Goal: Task Accomplishment & Management: Use online tool/utility

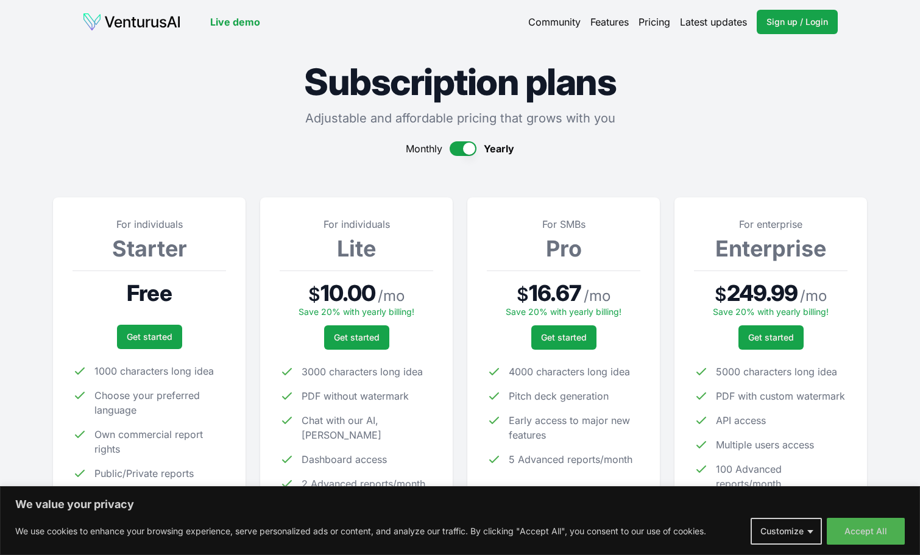
scroll to position [52, 0]
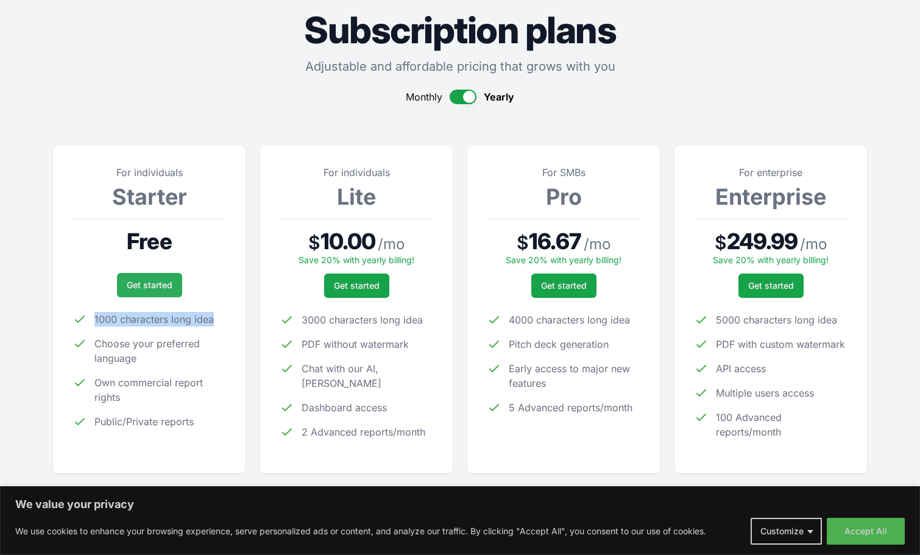
click at [157, 284] on link "Get started" at bounding box center [149, 285] width 65 height 24
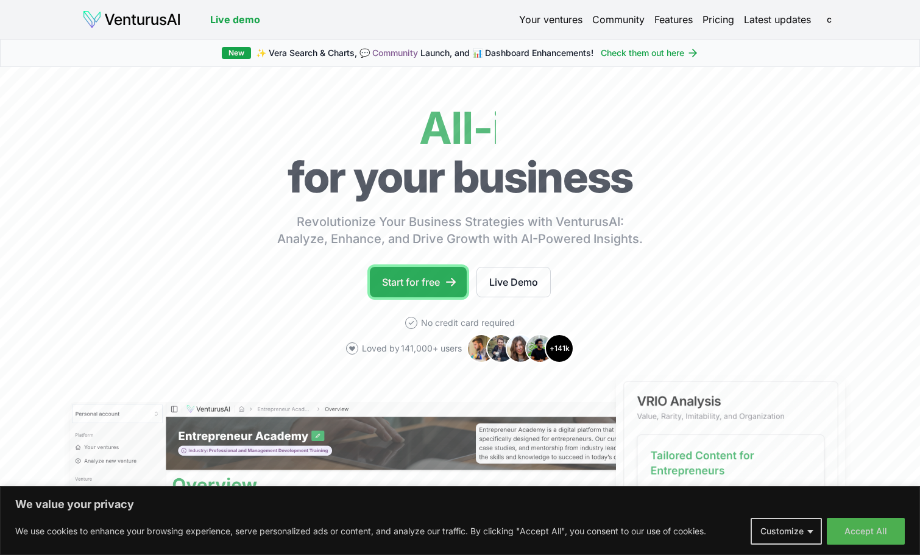
click at [443, 280] on link "Start for free" at bounding box center [418, 282] width 97 height 30
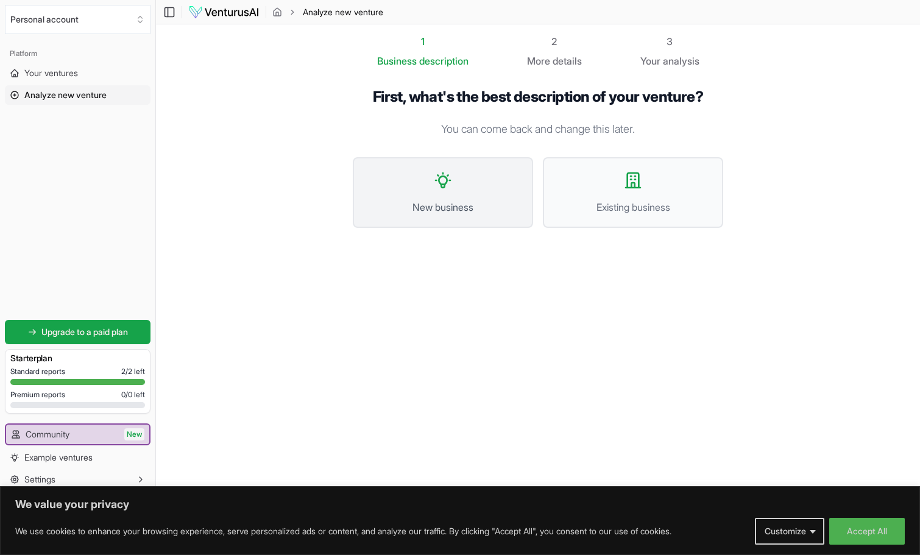
click at [425, 182] on button "New business" at bounding box center [443, 192] width 180 height 71
click at [588, 184] on button "Existing business" at bounding box center [633, 192] width 180 height 71
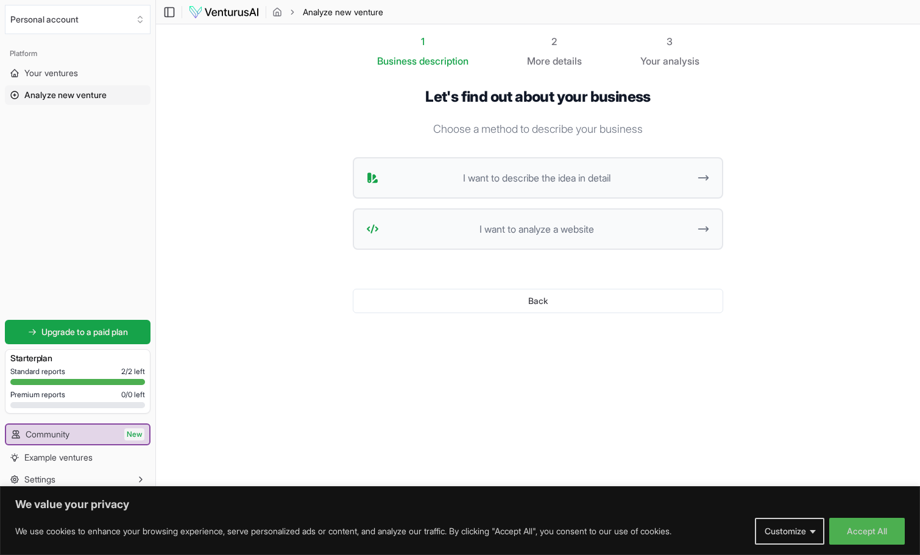
scroll to position [1, 0]
click at [698, 223] on icon at bounding box center [703, 228] width 13 height 15
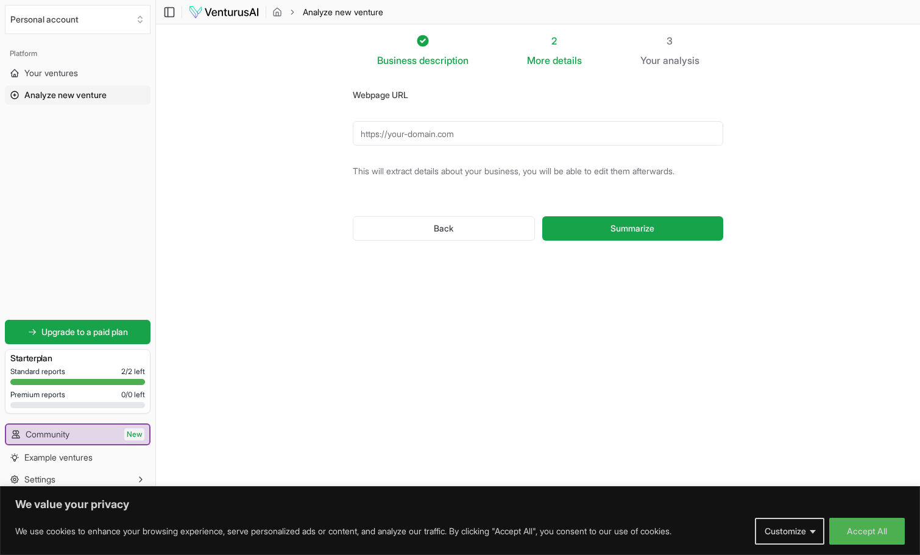
click at [486, 132] on input "Webpage URL" at bounding box center [538, 133] width 370 height 24
type input "https://explorebackyardshomesteading.com"
click at [594, 224] on button "Summarize" at bounding box center [632, 228] width 181 height 24
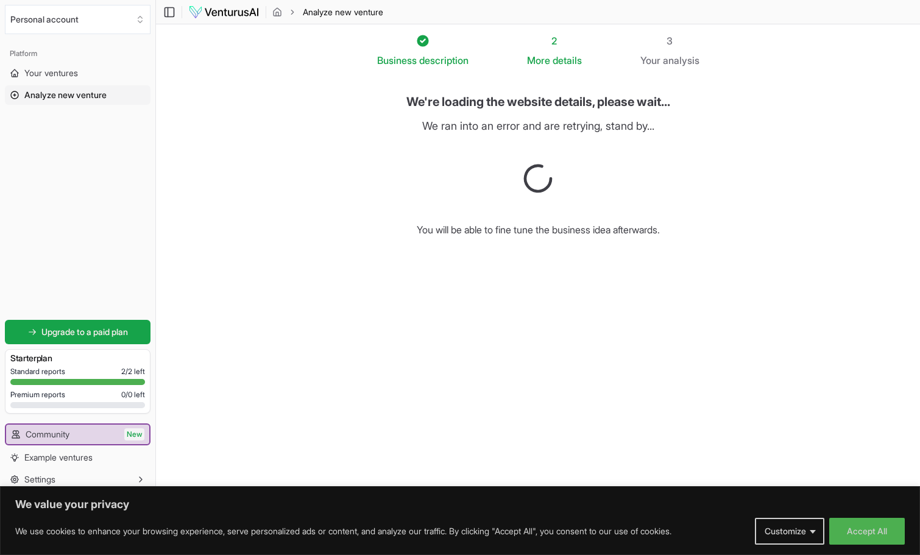
click at [772, 140] on section "Business description 2 More details 3 Your analysis We're loading the website d…" at bounding box center [538, 259] width 764 height 470
click at [755, 175] on section "Business description 2 More details 3 Your analysis We're loading the website d…" at bounding box center [538, 259] width 764 height 470
click at [99, 90] on span "Analyze new venture" at bounding box center [65, 95] width 82 height 12
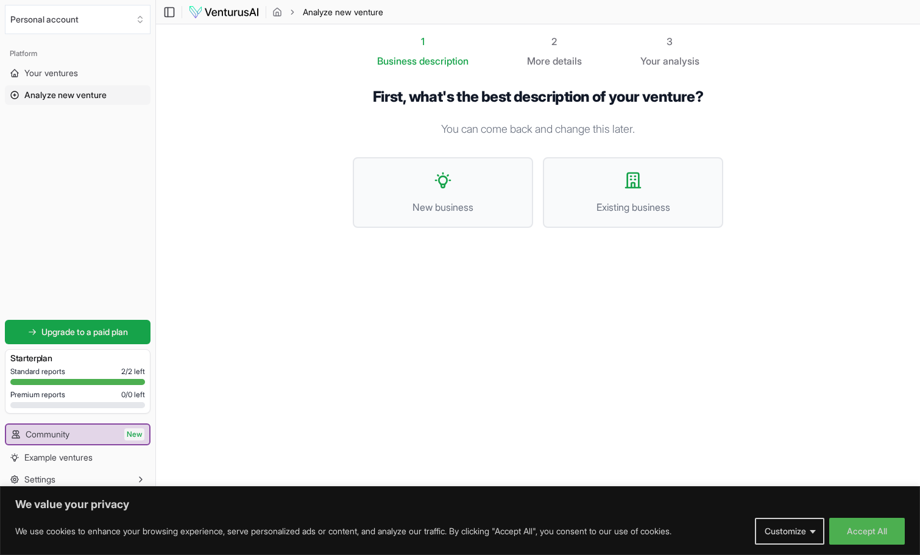
click at [777, 272] on section "1 Business description 2 More details 3 Your analysis First, what's the best de…" at bounding box center [538, 259] width 764 height 470
click at [637, 191] on button "Existing business" at bounding box center [633, 192] width 180 height 71
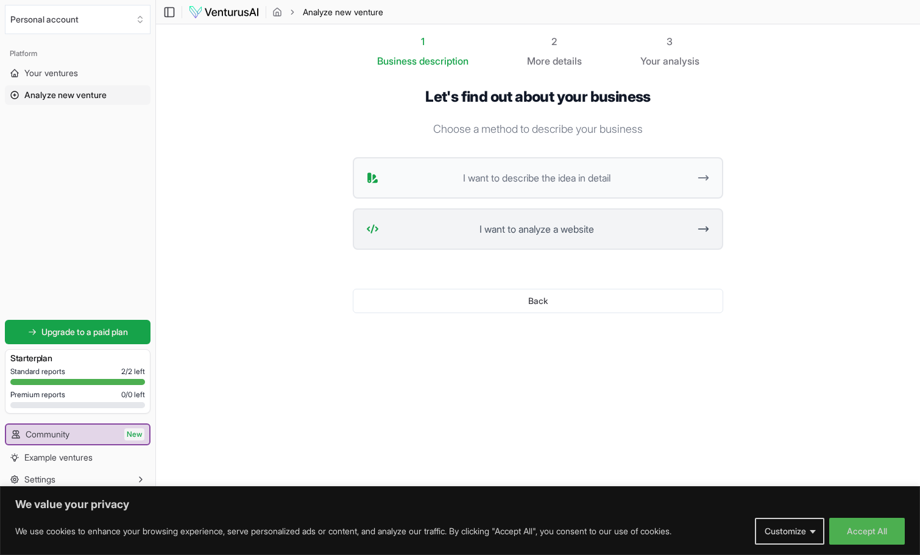
click at [694, 222] on button "I want to analyze a website" at bounding box center [538, 228] width 370 height 41
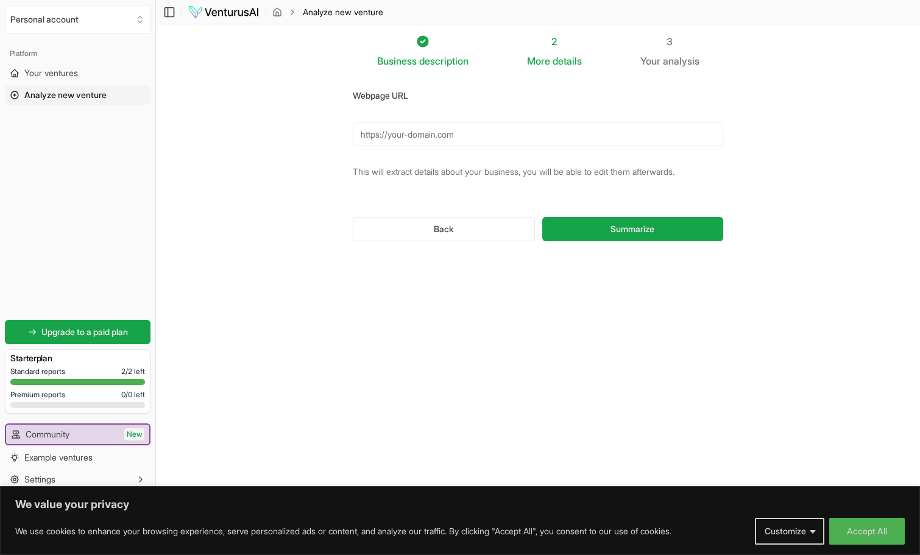
click at [423, 133] on input "Webpage URL" at bounding box center [538, 134] width 370 height 24
type input "https://www.explorebackyardhomesteading.com"
click at [624, 224] on span "Summarize" at bounding box center [632, 229] width 44 height 12
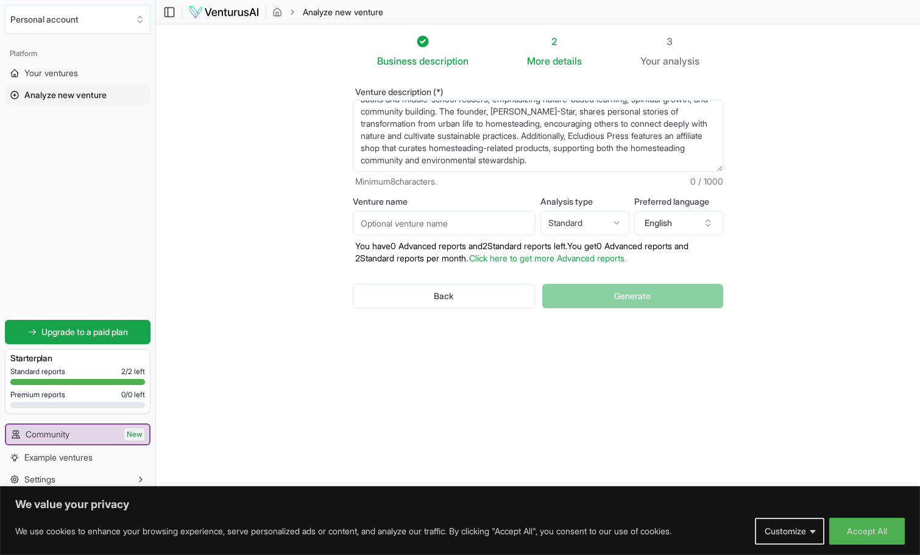
scroll to position [61, 0]
click at [775, 221] on section "Business description 2 More details 3 Your analysis Venture description (*) Ecl…" at bounding box center [538, 259] width 764 height 470
click at [628, 294] on span "Generate" at bounding box center [632, 296] width 37 height 12
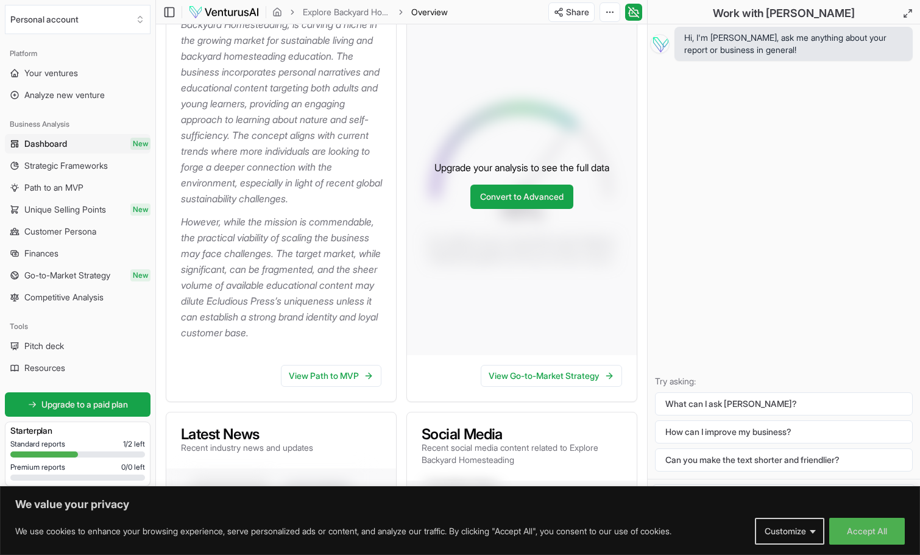
scroll to position [244, 0]
click at [752, 401] on button "What can I ask [PERSON_NAME]?" at bounding box center [784, 403] width 258 height 23
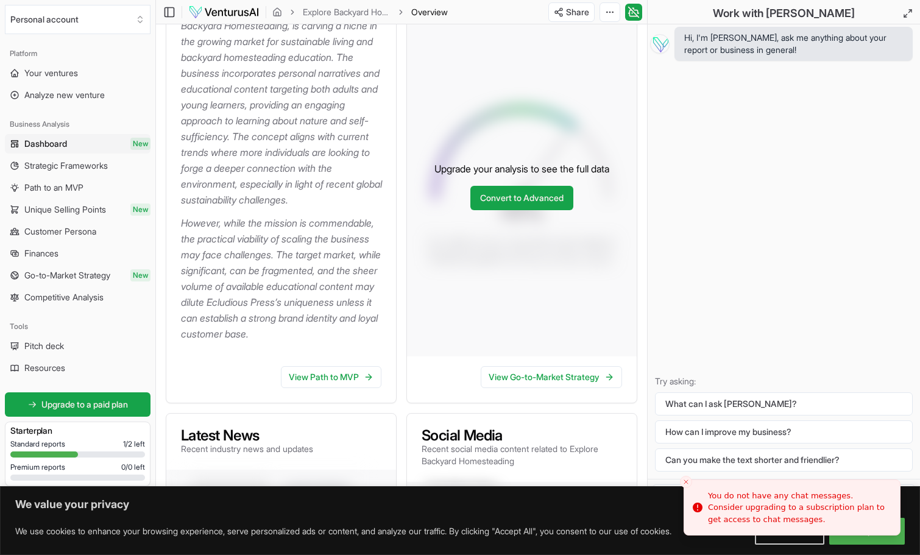
click at [805, 303] on div "Hi, I'm Vera, ask me anything about your report or business in general! Try ask…" at bounding box center [784, 251] width 272 height 454
click at [824, 286] on div "Hi, I'm Vera, ask me anything about your report or business in general! Try ask…" at bounding box center [784, 251] width 272 height 454
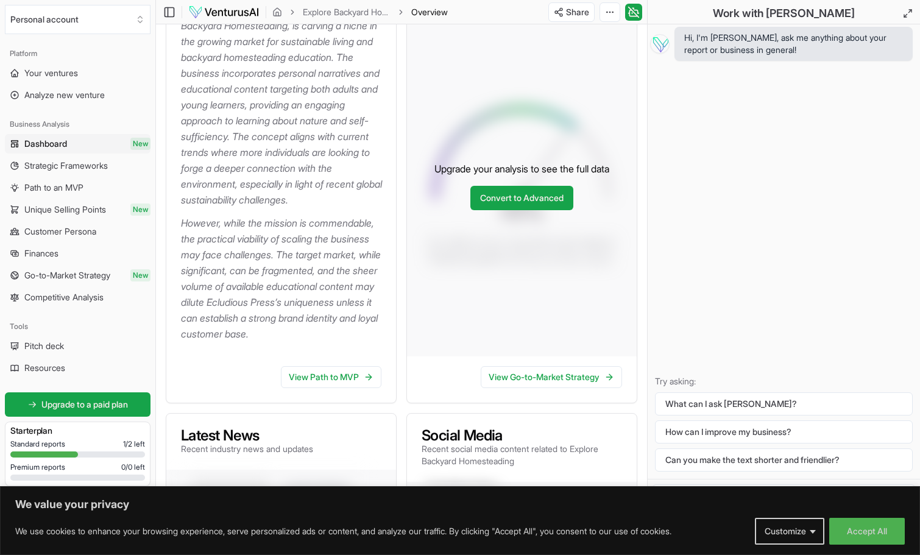
click at [780, 47] on span "Hi, I'm [PERSON_NAME], ask me anything about your report or business in general!" at bounding box center [793, 44] width 219 height 24
click at [785, 49] on span "Hi, I'm [PERSON_NAME], ask me anything about your report or business in general!" at bounding box center [793, 44] width 219 height 24
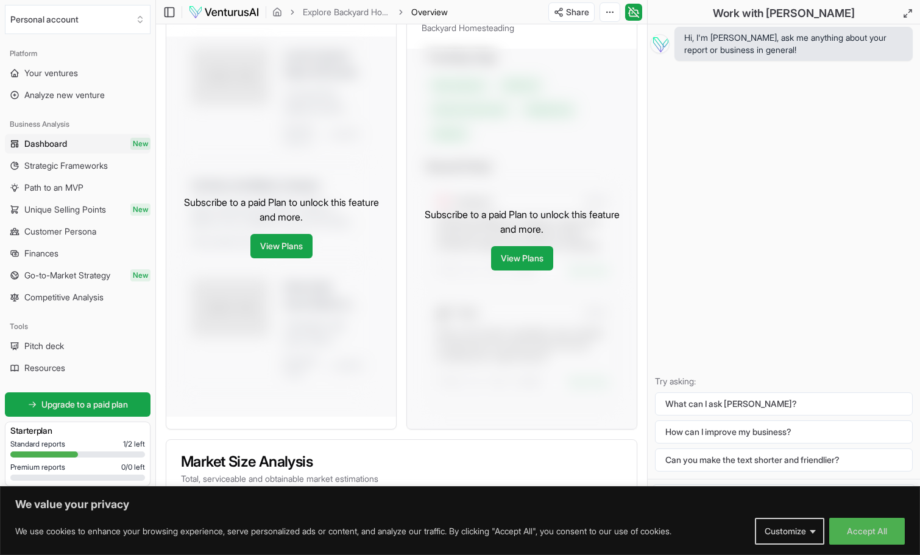
scroll to position [670, 0]
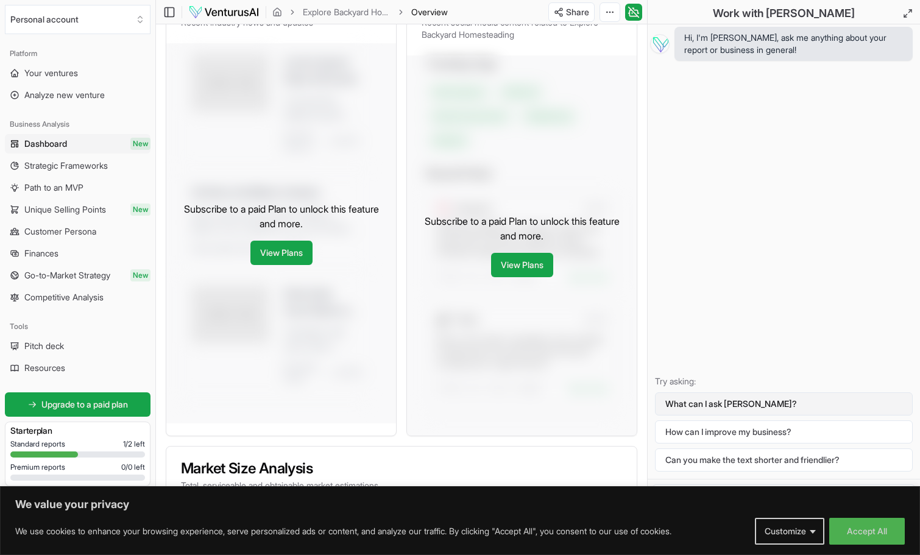
click at [746, 403] on button "What can I ask [PERSON_NAME]?" at bounding box center [784, 403] width 258 height 23
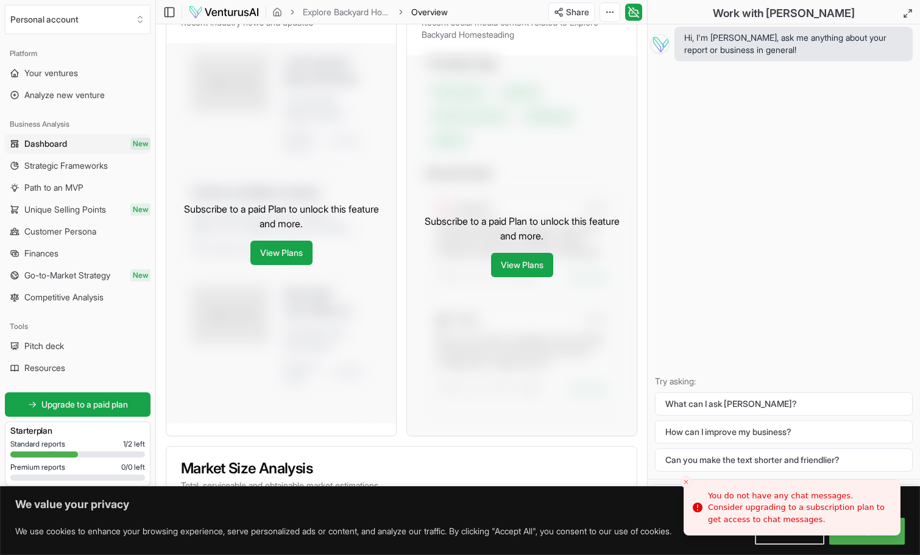
click at [813, 322] on div "Hi, I'm Vera, ask me anything about your report or business in general! Try ask…" at bounding box center [784, 251] width 272 height 454
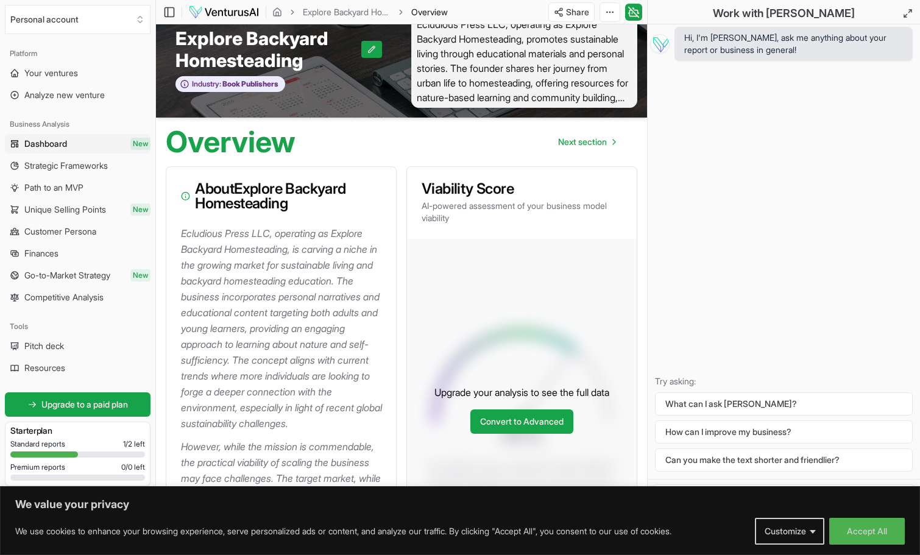
scroll to position [0, 0]
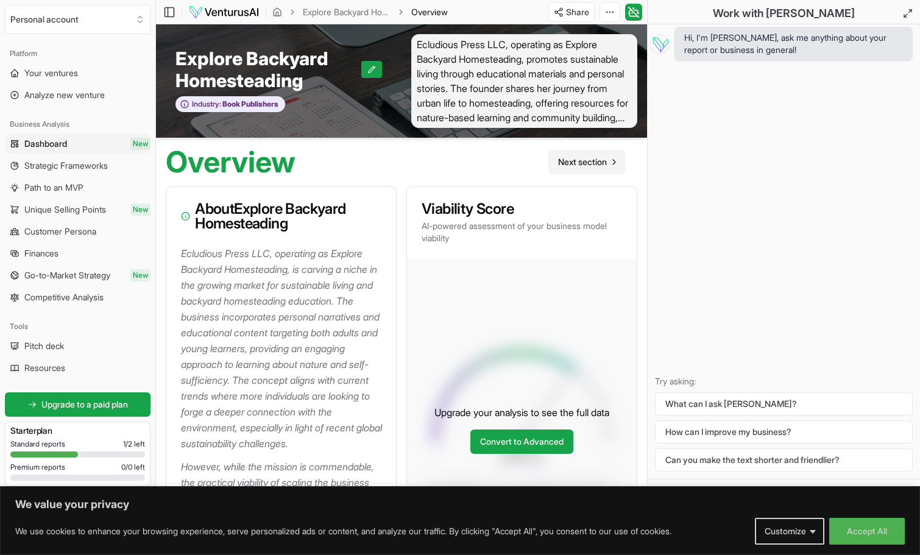
click at [604, 161] on span "Next section" at bounding box center [582, 162] width 49 height 12
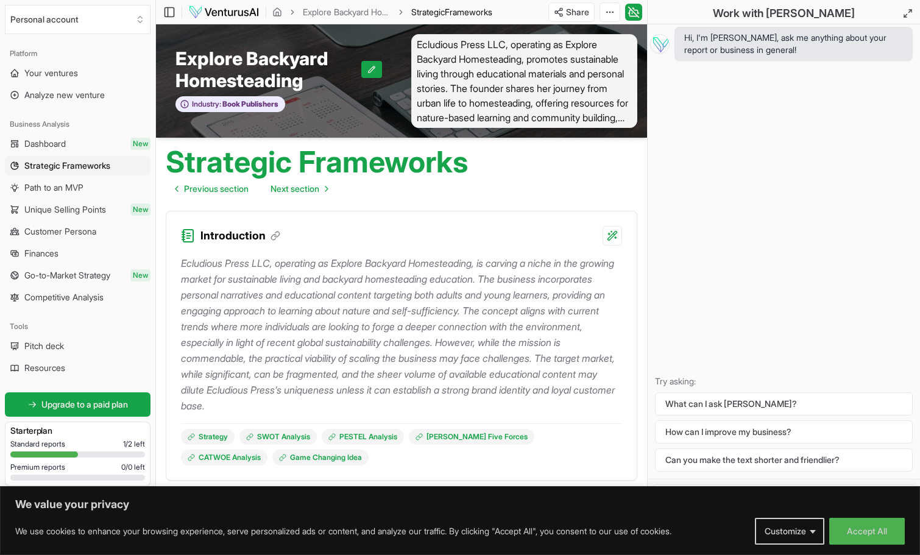
click at [856, 46] on span "Hi, I'm [PERSON_NAME], ask me anything about your report or business in general!" at bounding box center [793, 44] width 219 height 24
click at [877, 74] on div "Hi, I'm Vera, ask me anything about your report or business in general! Try ask…" at bounding box center [784, 251] width 272 height 454
click at [659, 44] on img at bounding box center [659, 43] width 19 height 19
click at [662, 39] on img at bounding box center [659, 43] width 19 height 19
click at [752, 89] on div "Hi, I'm Vera, ask me anything about your report or business in general! Try ask…" at bounding box center [784, 251] width 272 height 454
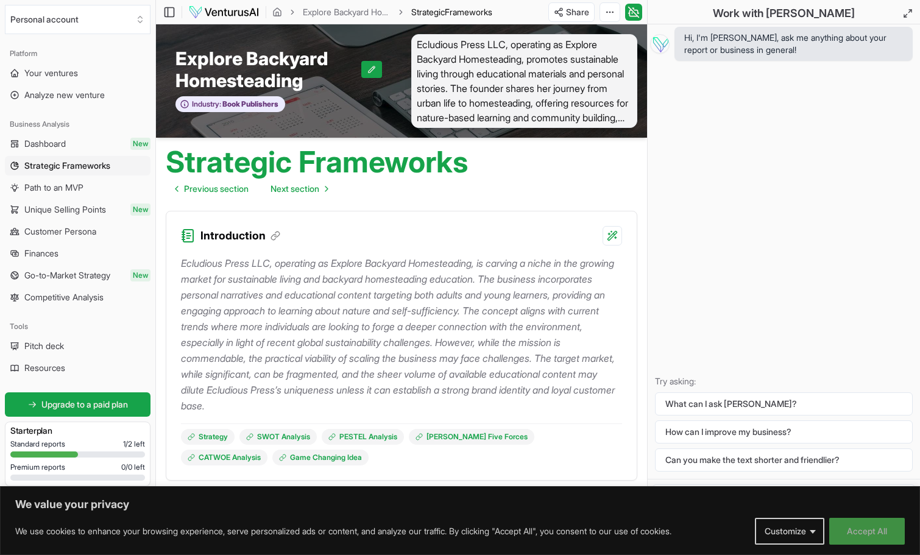
click at [849, 531] on button "Accept All" at bounding box center [867, 531] width 76 height 27
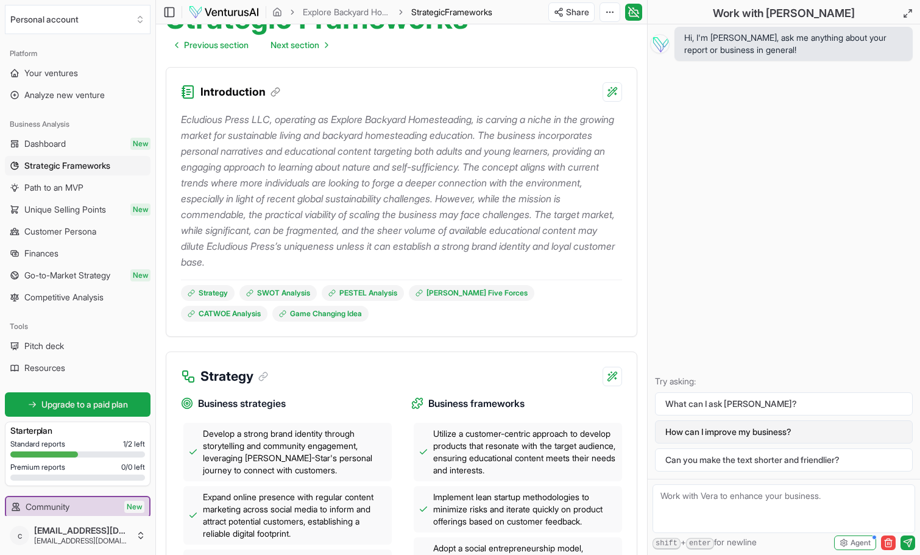
scroll to position [183, 0]
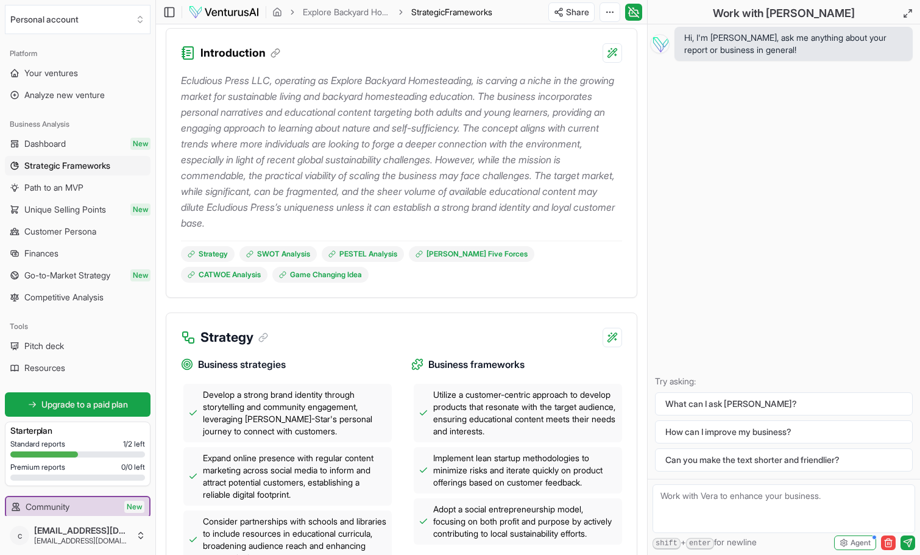
click at [685, 504] on textarea at bounding box center [783, 508] width 263 height 49
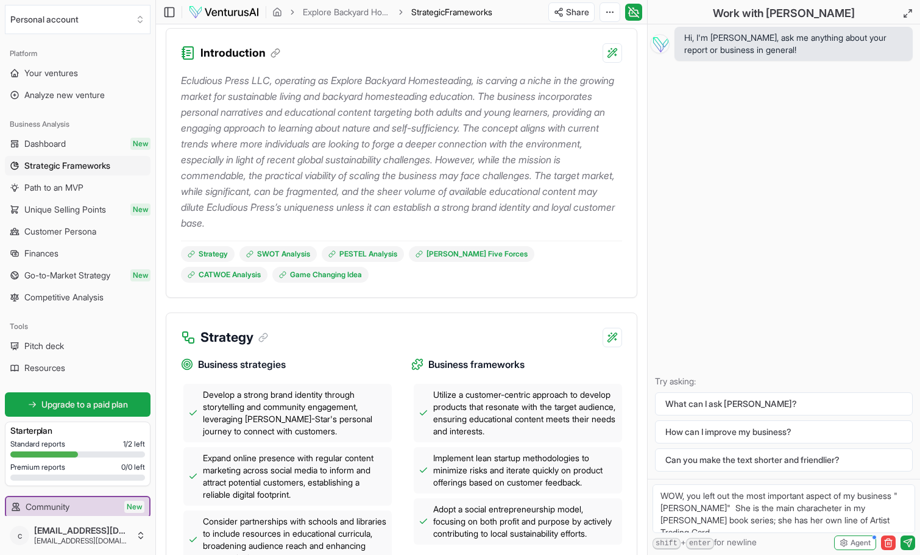
scroll to position [5, 0]
click at [855, 503] on textarea "WOW, you left out the most important aspect of my business "Sunny Stella" She i…" at bounding box center [783, 508] width 263 height 49
click at [856, 502] on textarea "WOW, you left out the most important aspect of my business "Sunny Stella" She i…" at bounding box center [783, 508] width 263 height 49
click at [861, 512] on textarea "WOW, you left out the most important aspect of my business "Sunny Stella" She i…" at bounding box center [783, 508] width 263 height 49
click at [772, 525] on textarea "WOW, you left out the most important aspect of my business "Sunny Stella" She i…" at bounding box center [783, 508] width 263 height 49
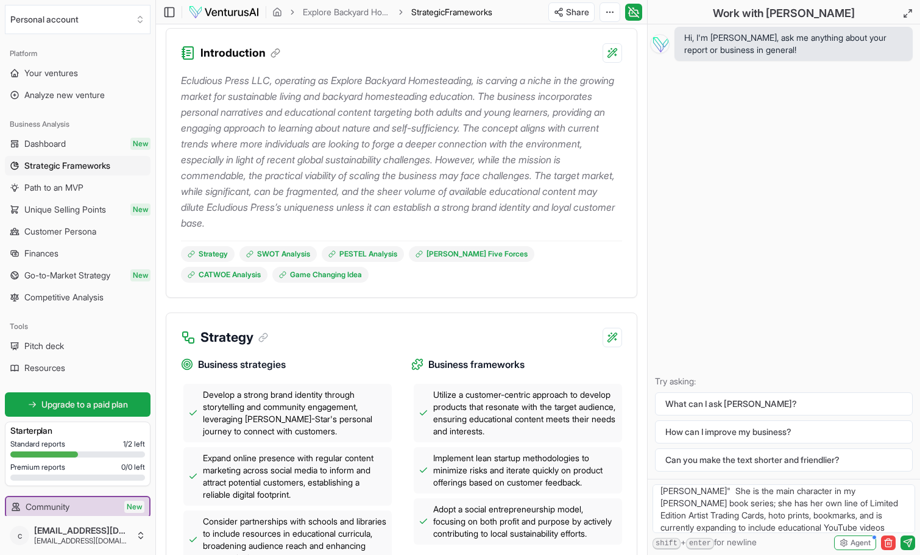
scroll to position [29, 0]
type textarea "WOW, you left out the most important aspect of my business "Sunny Stella" She i…"
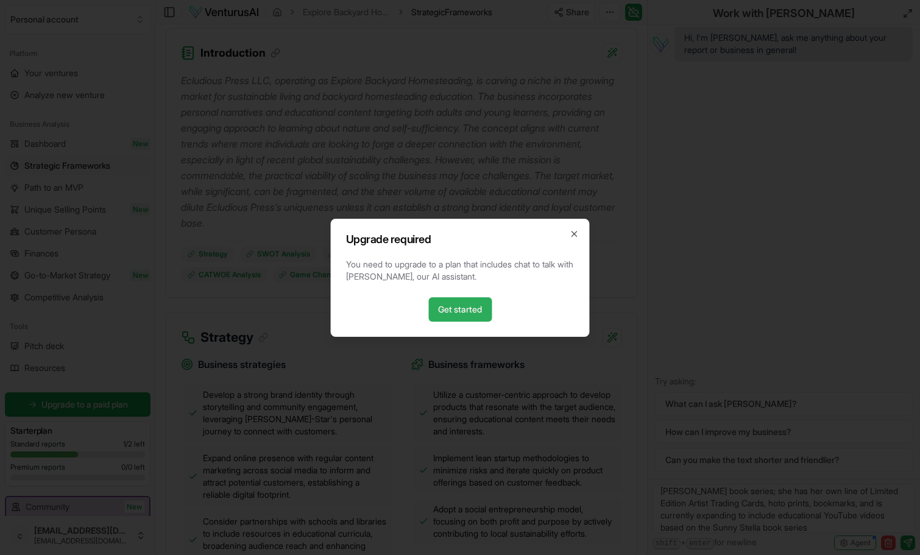
click at [467, 303] on link "Get started" at bounding box center [459, 309] width 63 height 24
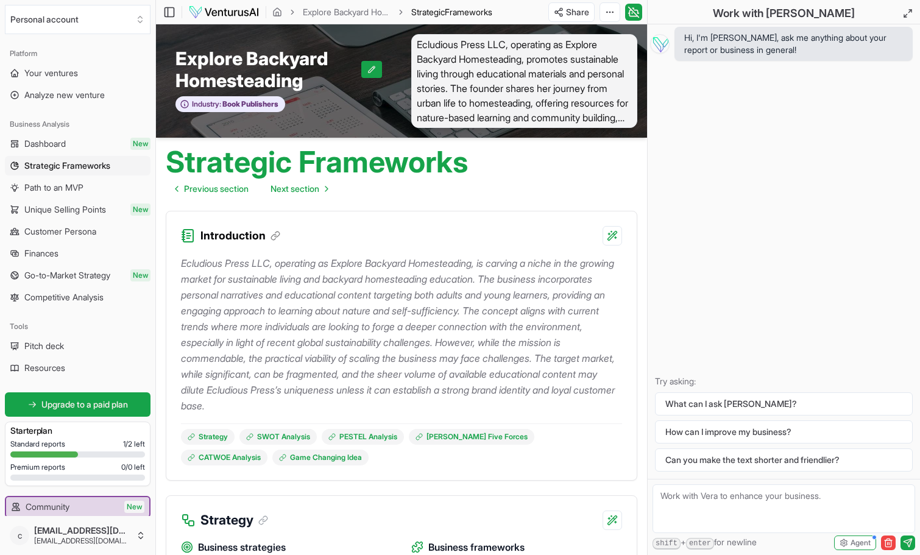
click at [437, 79] on span "Ecludious Press LLC, operating as Explore Backyard Homesteading, promotes susta…" at bounding box center [524, 81] width 226 height 94
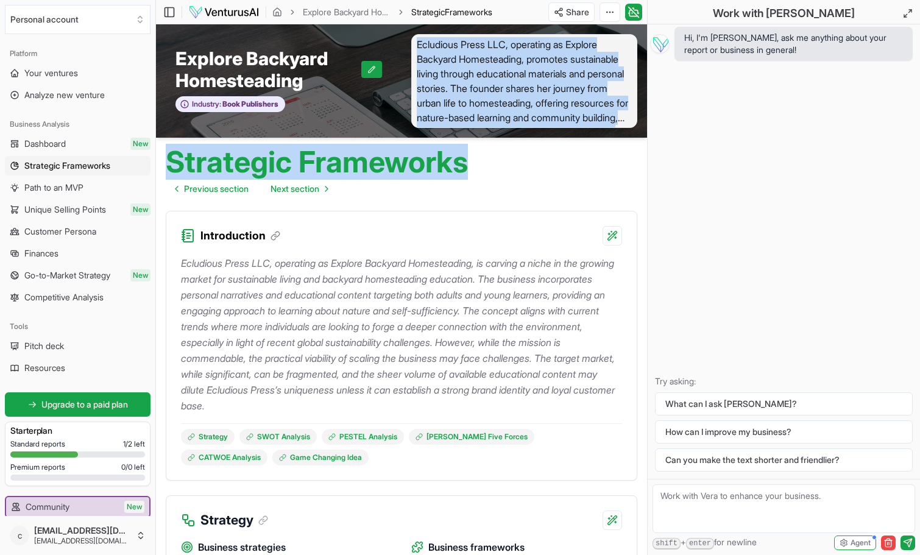
drag, startPoint x: 417, startPoint y: 43, endPoint x: 560, endPoint y: 146, distance: 175.8
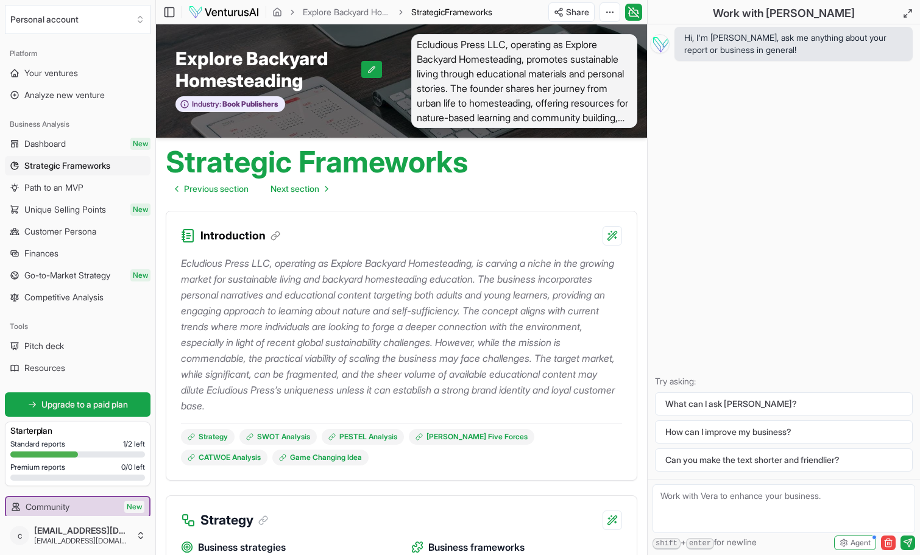
click at [799, 139] on div "Hi, I'm Vera, ask me anything about your report or business in general! Try ask…" at bounding box center [784, 251] width 272 height 454
click at [205, 185] on span "Previous section" at bounding box center [216, 189] width 65 height 12
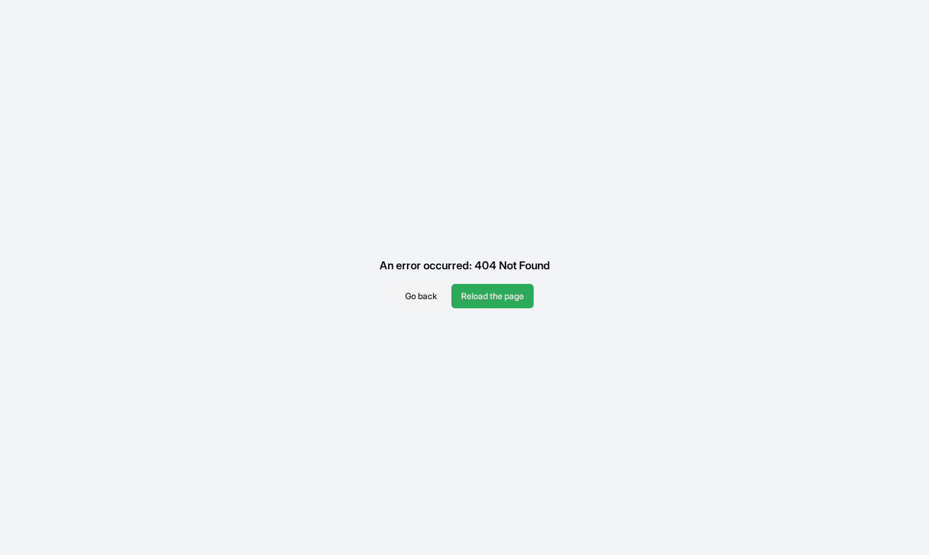
click at [505, 291] on button "Reload the page" at bounding box center [492, 296] width 82 height 24
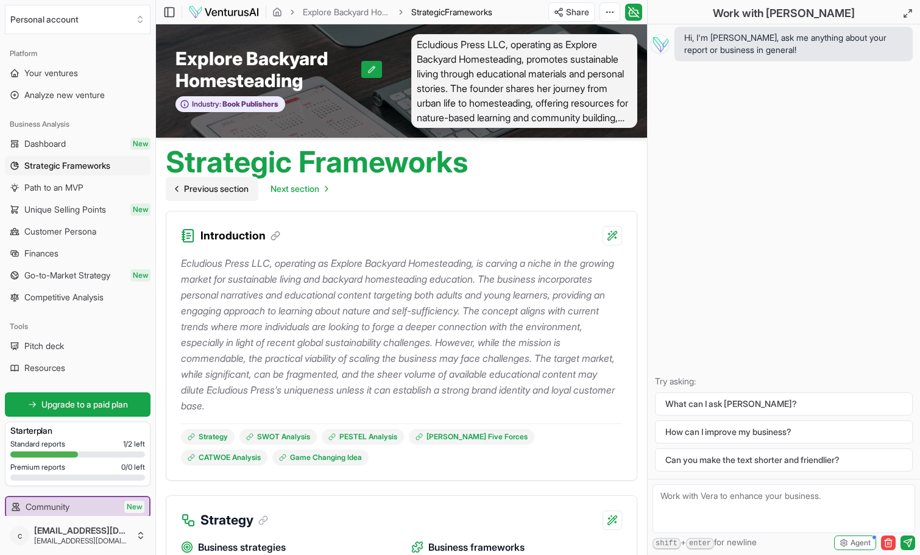
click at [216, 184] on span "Previous section" at bounding box center [216, 189] width 65 height 12
click at [76, 436] on h3 "Starter plan" at bounding box center [77, 431] width 135 height 12
click at [89, 93] on span "Analyze new venture" at bounding box center [64, 95] width 80 height 12
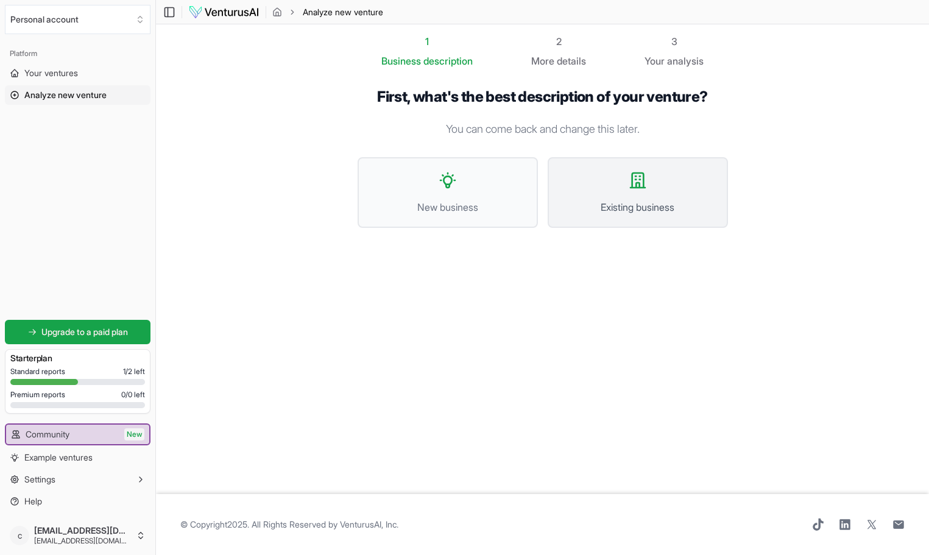
click at [597, 191] on button "Existing business" at bounding box center [638, 192] width 180 height 71
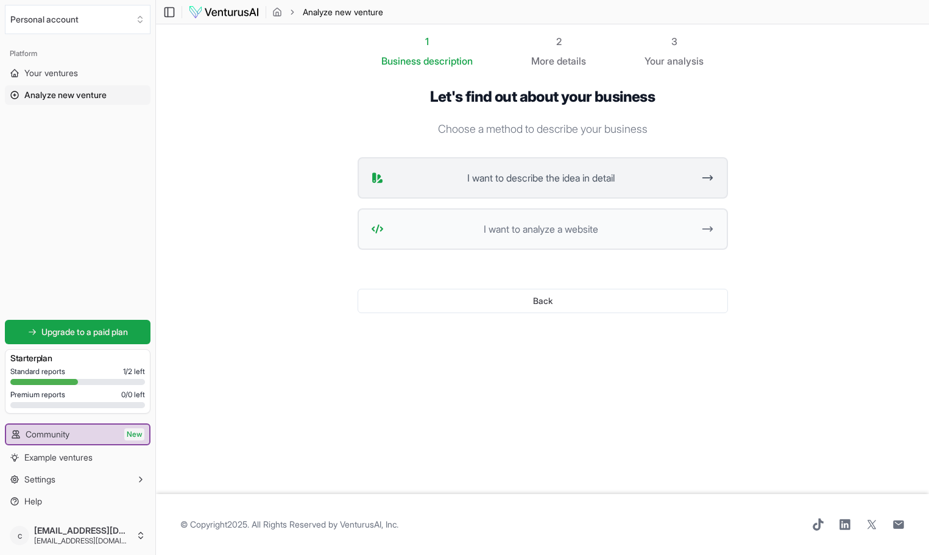
click at [470, 175] on span "I want to describe the idea in detail" at bounding box center [541, 178] width 305 height 15
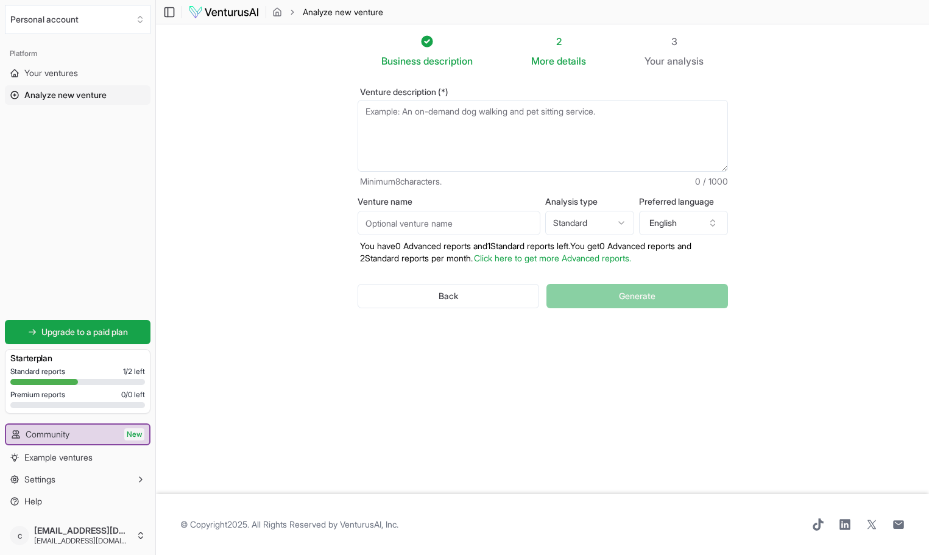
click at [409, 127] on textarea "Venture description (*)" at bounding box center [543, 136] width 370 height 72
paste textarea "contact@ex[lorebackyardhomesteading.com"
type textarea "c"
click at [65, 370] on span "Standard reports" at bounding box center [37, 372] width 55 height 10
click at [74, 69] on span "Your ventures" at bounding box center [51, 73] width 54 height 12
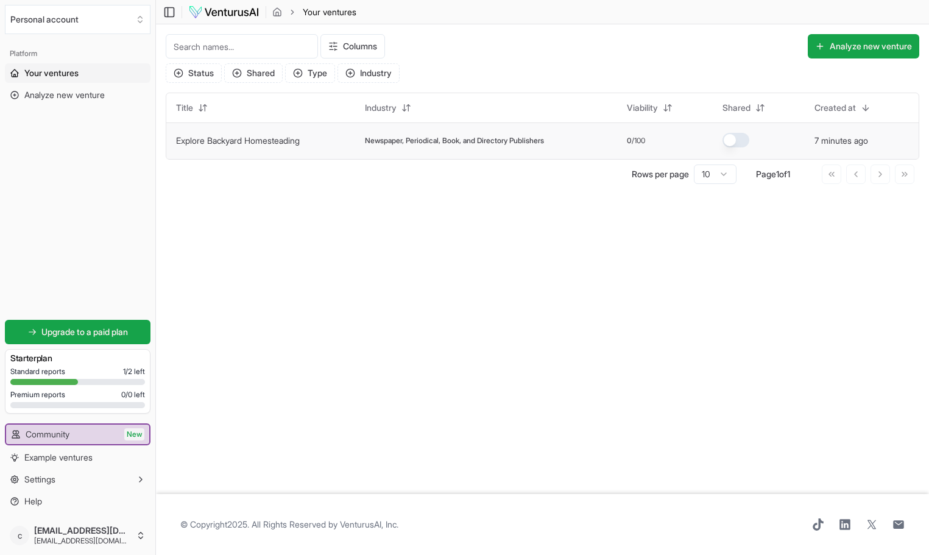
click at [544, 140] on span "Newspaper, Periodical, Book, and Directory Publishers" at bounding box center [454, 141] width 179 height 10
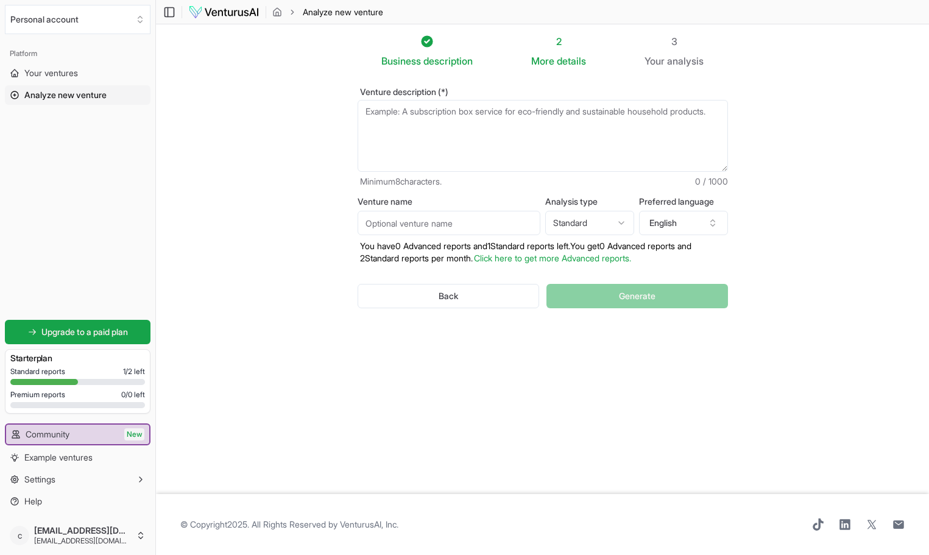
click at [426, 121] on textarea "Venture description (*)" at bounding box center [543, 136] width 370 height 72
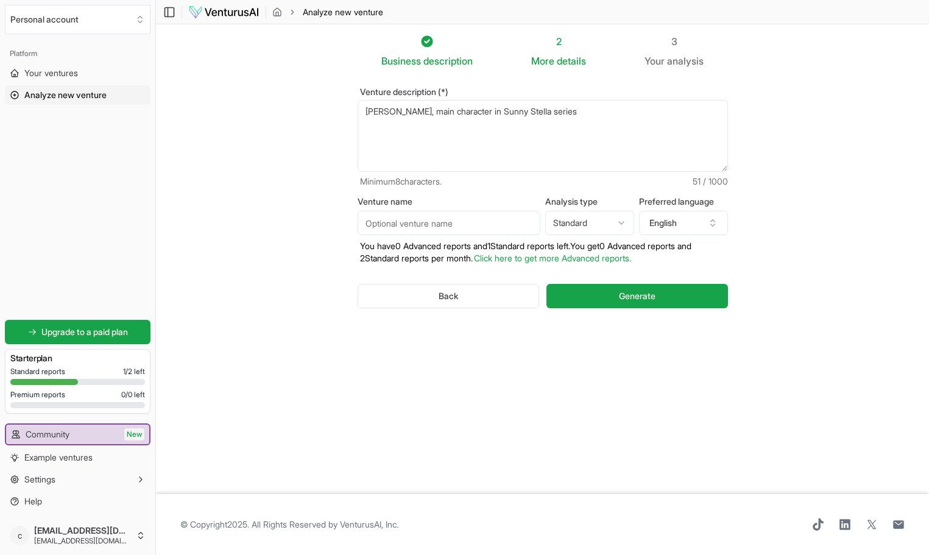
paste textarea "https://www.amazon.com/dp/B0D2HFQGLV?binding=paperback&searchxofy=true&ref_=dbs…"
click at [579, 147] on textarea "Sunny Stella, main character in Sunny Stella series" at bounding box center [543, 136] width 370 height 72
click at [693, 146] on textarea "Sunny Stella, main character in Sunny Stella series" at bounding box center [543, 136] width 370 height 72
click at [420, 163] on textarea "Sunny Stella, main character in Sunny Stella series" at bounding box center [543, 136] width 370 height 72
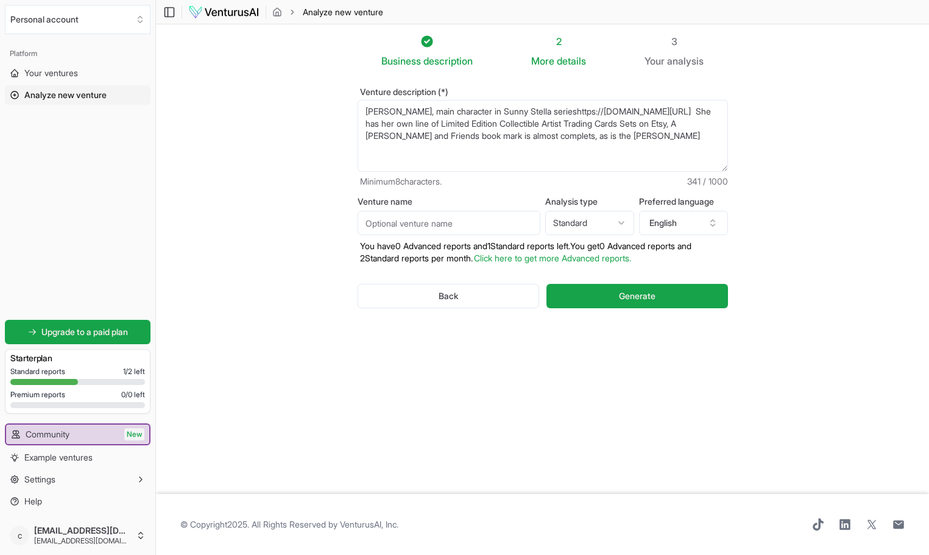
scroll to position [6, 0]
click at [625, 163] on textarea "Sunny Stella, main character in Sunny Stella series" at bounding box center [543, 136] width 370 height 72
click at [429, 158] on textarea "Sunny Stella, main character in Sunny Stella series" at bounding box center [543, 136] width 370 height 72
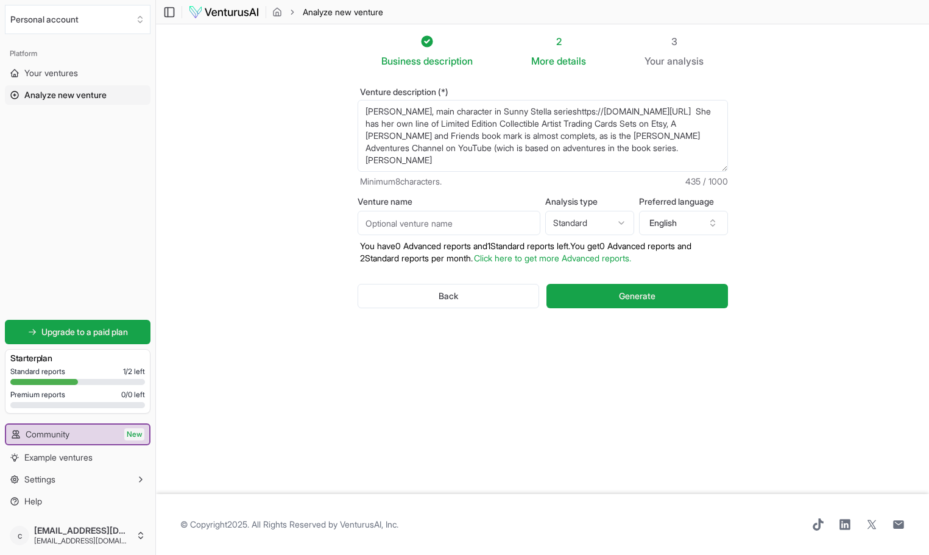
drag, startPoint x: 482, startPoint y: 160, endPoint x: 356, endPoint y: 93, distance: 142.5
click at [356, 93] on div "Venture description (*) Sunny Stella, main character in Sunny Stella series Min…" at bounding box center [542, 207] width 409 height 279
type textarea "Sunny Stella, main character in Sunny Stella serieshttps://www.amazon.com/dp/B0…"
click at [199, 158] on section "Business description 2 More details 3 Your analysis Venture description (*) Sun…" at bounding box center [542, 259] width 773 height 470
click at [69, 68] on span "Your ventures" at bounding box center [51, 73] width 54 height 12
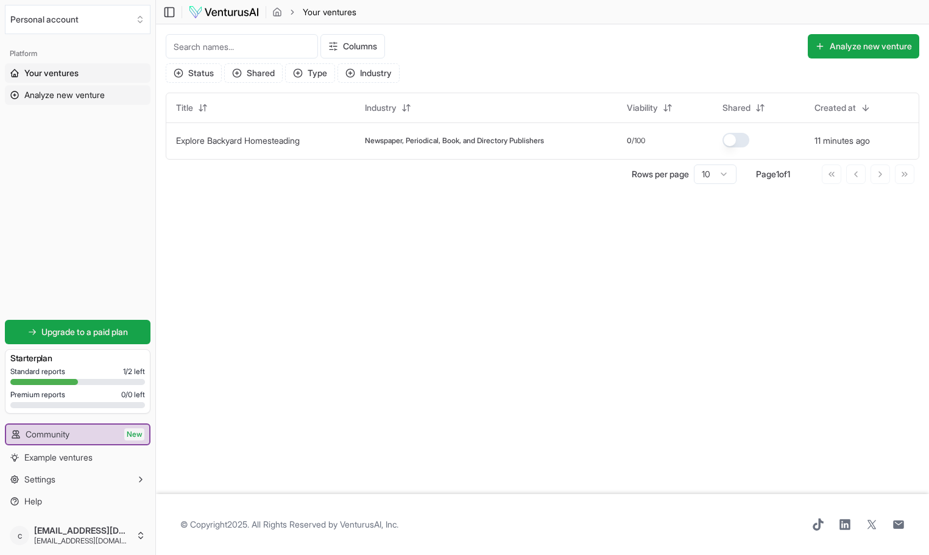
click at [87, 90] on span "Analyze new venture" at bounding box center [64, 95] width 80 height 12
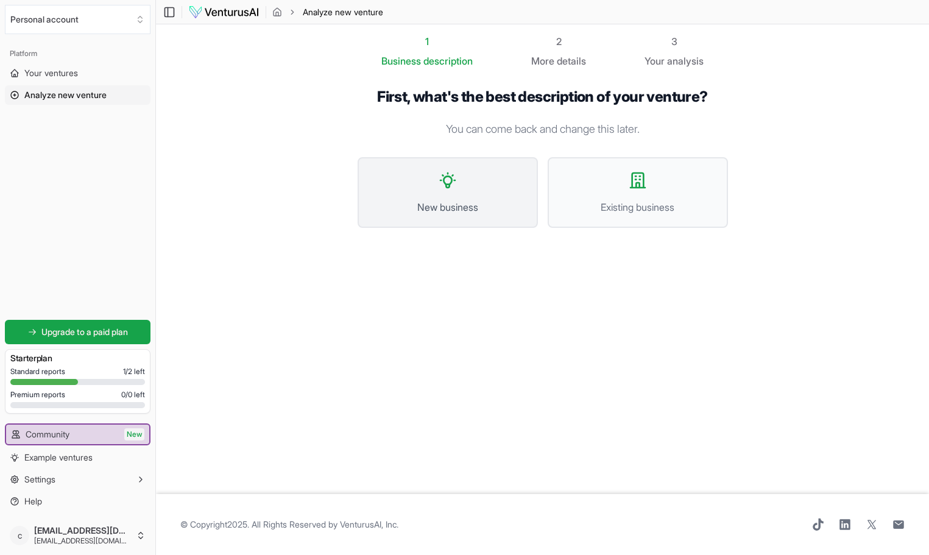
click at [470, 177] on button "New business" at bounding box center [448, 192] width 180 height 71
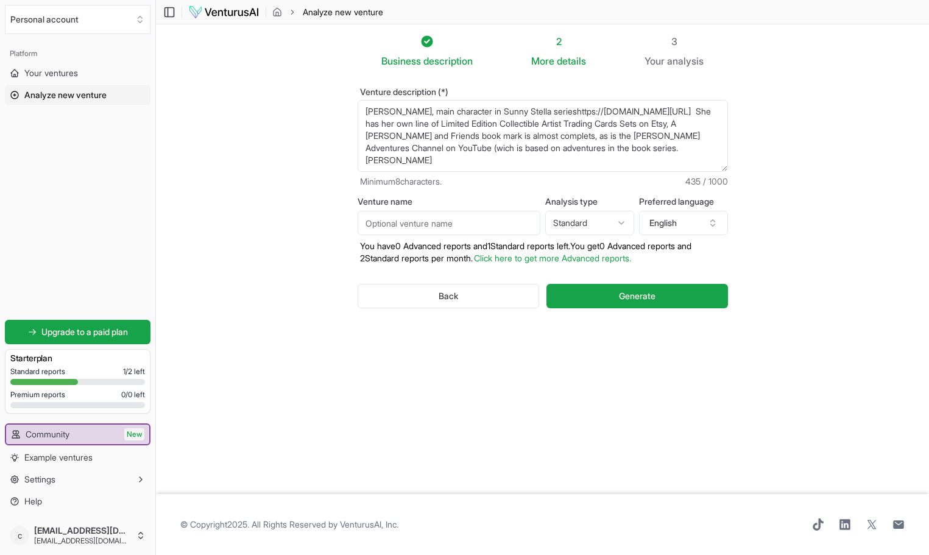
scroll to position [24, 0]
click at [481, 161] on textarea "Sunny Stella, main character in Sunny Stella serieshttps://www.amazon.com/dp/B0…" at bounding box center [543, 136] width 370 height 72
click at [376, 166] on textarea "Sunny Stella, main character in Sunny Stella serieshttps://www.amazon.com/dp/B0…" at bounding box center [543, 136] width 370 height 72
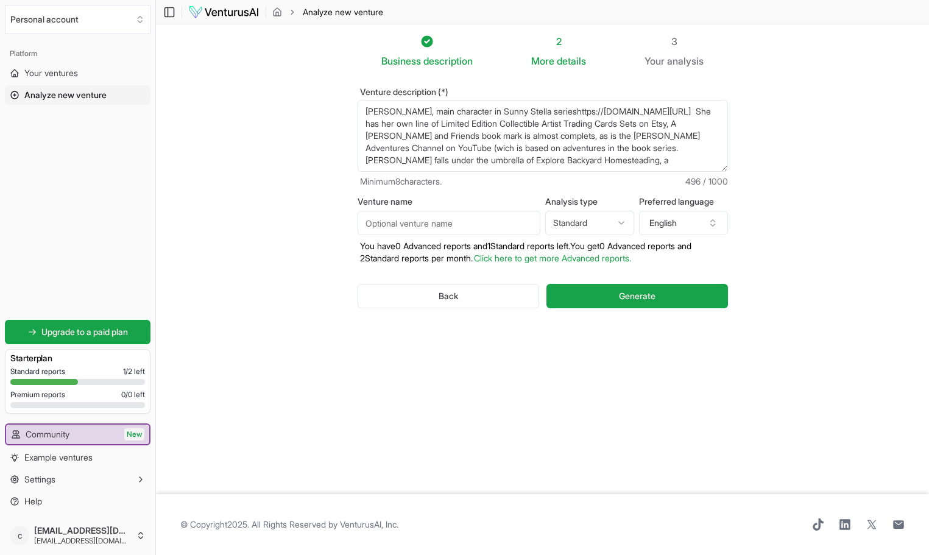
drag, startPoint x: 380, startPoint y: 168, endPoint x: 363, endPoint y: 99, distance: 70.9
click at [363, 99] on div "Venture description (*) Sunny Stella, main character in Sunny Stella serieshttp…" at bounding box center [543, 138] width 370 height 100
type textarea "Sunny Stella, main character in Sunny Stella serieshttps://www.amazon.com/dp/B0…"
click at [82, 71] on link "Your ventures" at bounding box center [78, 72] width 146 height 19
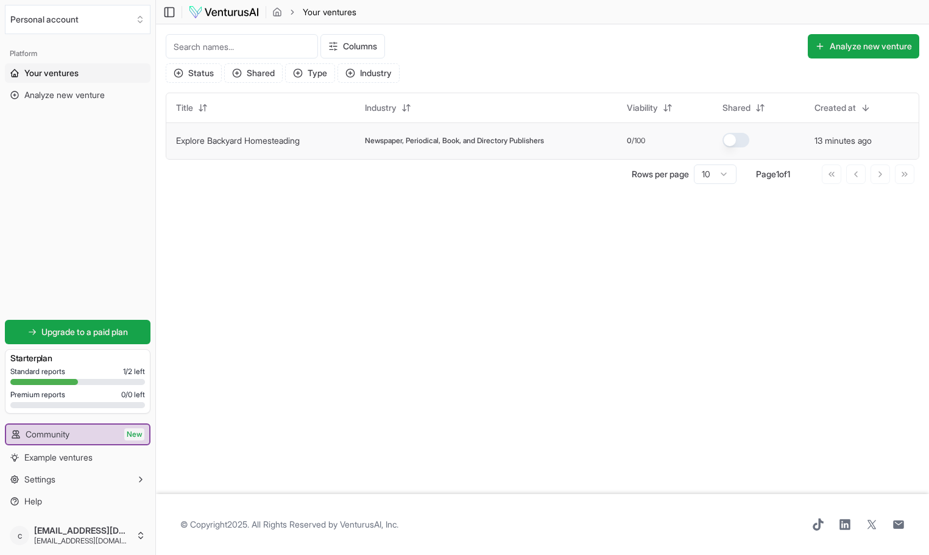
click at [412, 138] on span "Newspaper, Periodical, Book, and Directory Publishers" at bounding box center [454, 141] width 179 height 10
click at [300, 142] on link "Explore Backyard Homesteading" at bounding box center [238, 140] width 124 height 10
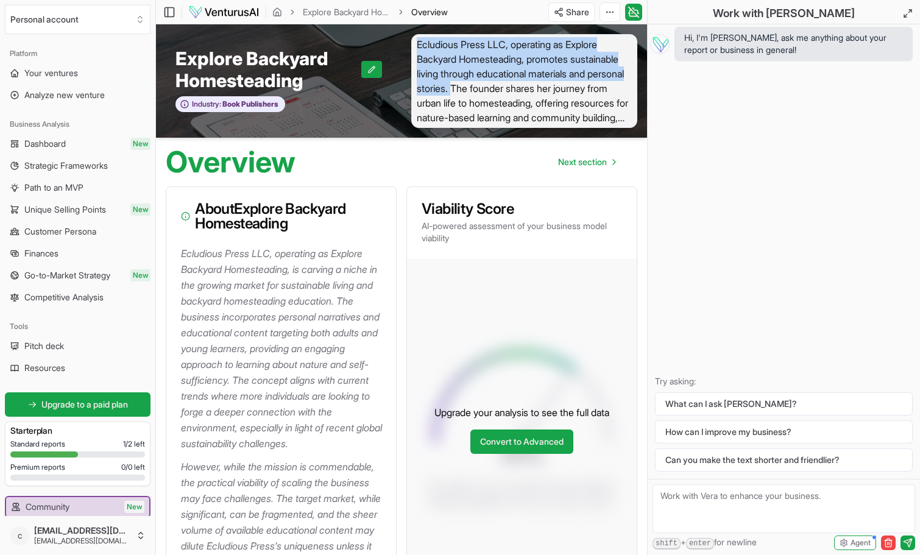
drag, startPoint x: 418, startPoint y: 44, endPoint x: 559, endPoint y: 85, distance: 146.5
click at [559, 85] on span "Ecludious Press LLC, operating as Explore Backyard Homesteading, promotes susta…" at bounding box center [524, 81] width 226 height 94
copy span "Ecludious Press LLC, operating as Explore Backyard Homesteading, promotes susta…"
click at [41, 88] on link "Analyze new venture" at bounding box center [78, 94] width 146 height 19
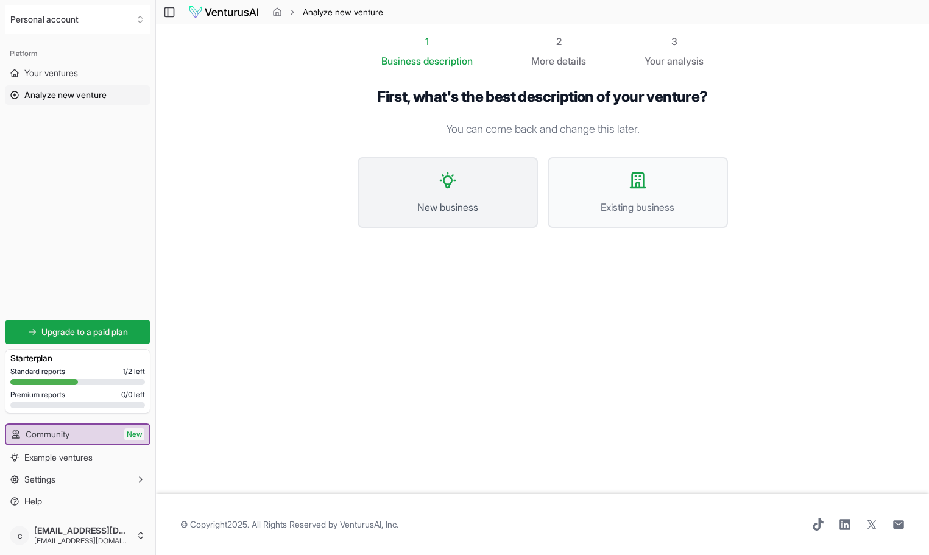
click at [389, 178] on button "New business" at bounding box center [448, 192] width 180 height 71
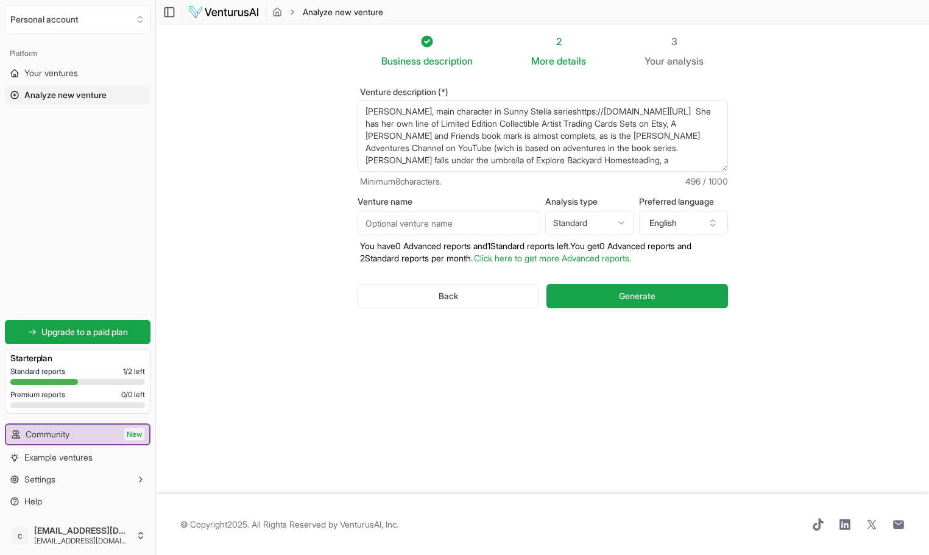
scroll to position [37, 0]
click at [392, 166] on textarea "Sunny Stella, main character in Sunny Stella serieshttps://www.amazon.com/dp/B0…" at bounding box center [543, 136] width 370 height 72
paste textarea "Ecludious Press LLC, operating as Explore Backyard Homesteading, promotes susta…"
drag, startPoint x: 425, startPoint y: 152, endPoint x: 541, endPoint y: 141, distance: 116.3
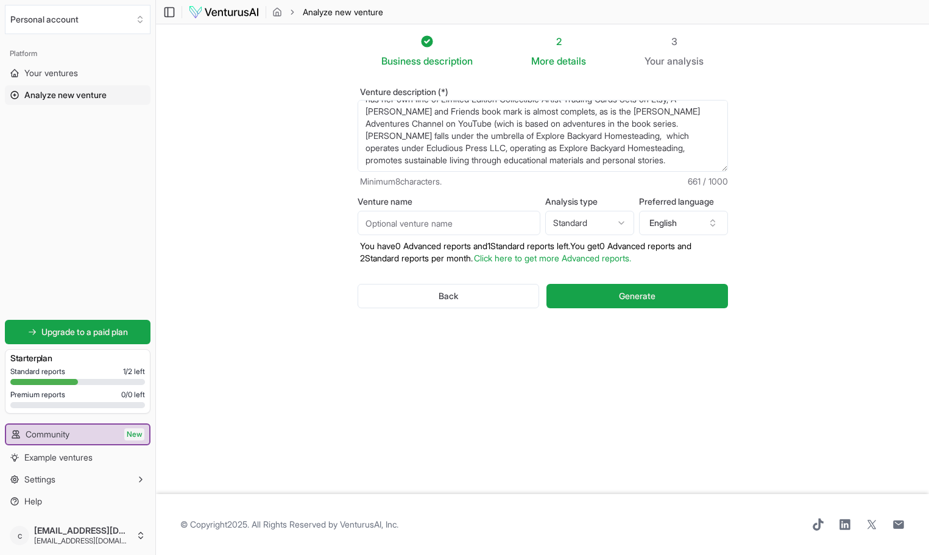
click at [541, 141] on textarea "Sunny Stella, main character in Sunny Stella serieshttps://www.amazon.com/dp/B0…" at bounding box center [543, 136] width 370 height 72
click at [560, 158] on textarea "Sunny Stella, main character in Sunny Stella serieshttps://www.amazon.com/dp/B0…" at bounding box center [543, 136] width 370 height 72
click at [542, 147] on textarea "Sunny Stella, main character in Sunny Stella serieshttps://www.amazon.com/dp/B0…" at bounding box center [543, 136] width 370 height 72
click at [425, 109] on textarea "Sunny Stella, main character in Sunny Stella serieshttps://www.amazon.com/dp/B0…" at bounding box center [543, 136] width 370 height 72
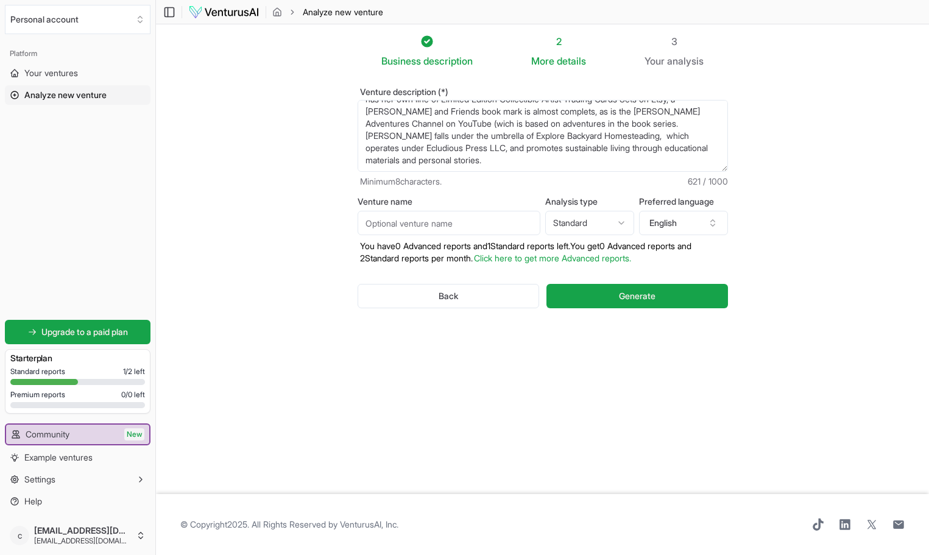
click at [551, 112] on textarea "Sunny Stella, main character in Sunny Stella serieshttps://www.amazon.com/dp/B0…" at bounding box center [543, 136] width 370 height 72
click at [467, 122] on textarea "Sunny Stella, main character in Sunny Stella serieshttps://www.amazon.com/dp/B0…" at bounding box center [543, 136] width 370 height 72
drag, startPoint x: 585, startPoint y: 121, endPoint x: 537, endPoint y: 121, distance: 48.7
click at [537, 121] on textarea "Sunny Stella, main character in Sunny Stella serieshttps://www.amazon.com/dp/B0…" at bounding box center [543, 136] width 370 height 72
click at [391, 135] on textarea "Sunny Stella, main character in Sunny Stella serieshttps://www.amazon.com/dp/B0…" at bounding box center [543, 136] width 370 height 72
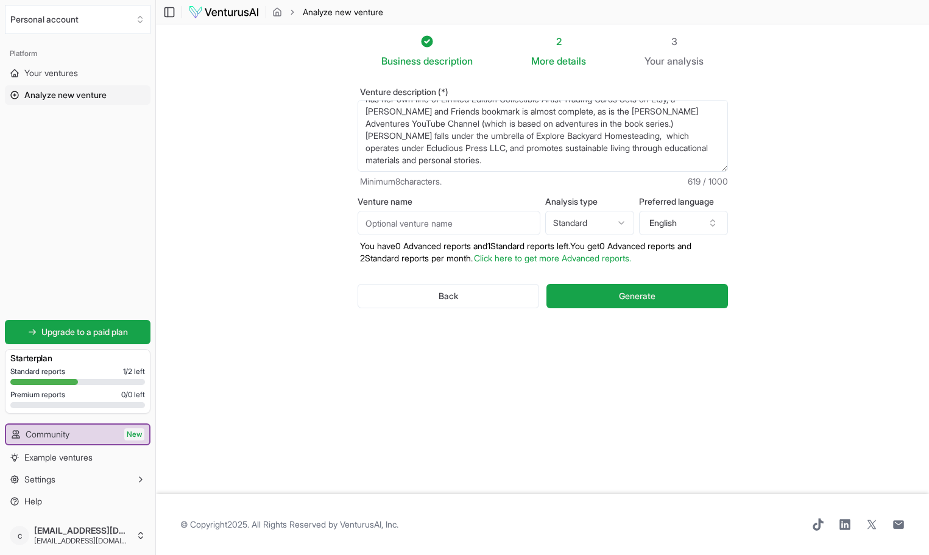
click at [540, 148] on textarea "Sunny Stella, main character in Sunny Stella serieshttps://www.amazon.com/dp/B0…" at bounding box center [543, 136] width 370 height 72
click at [545, 161] on textarea "Sunny Stella, main character in Sunny Stella serieshttps://www.amazon.com/dp/B0…" at bounding box center [543, 136] width 370 height 72
paste textarea "https://www.explorebackyardhomesteading.com/sunny-stella/"
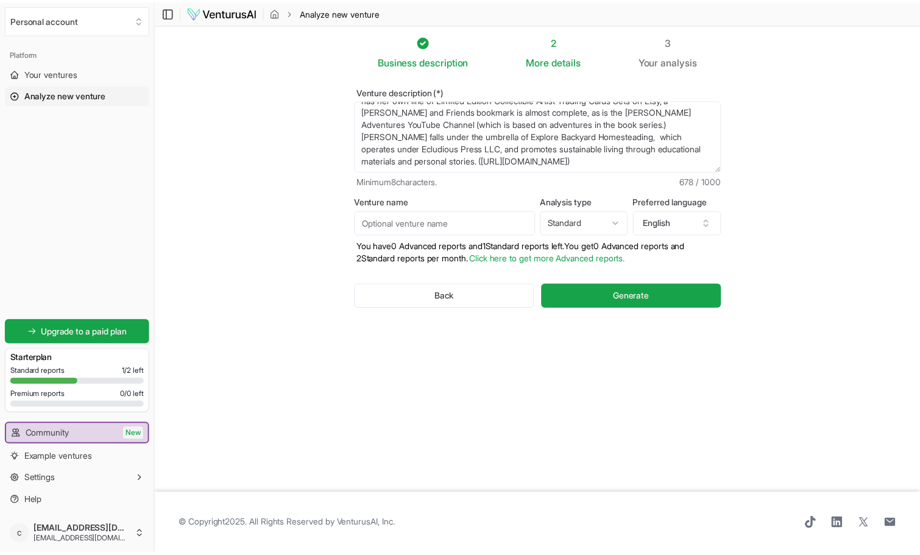
scroll to position [61, 0]
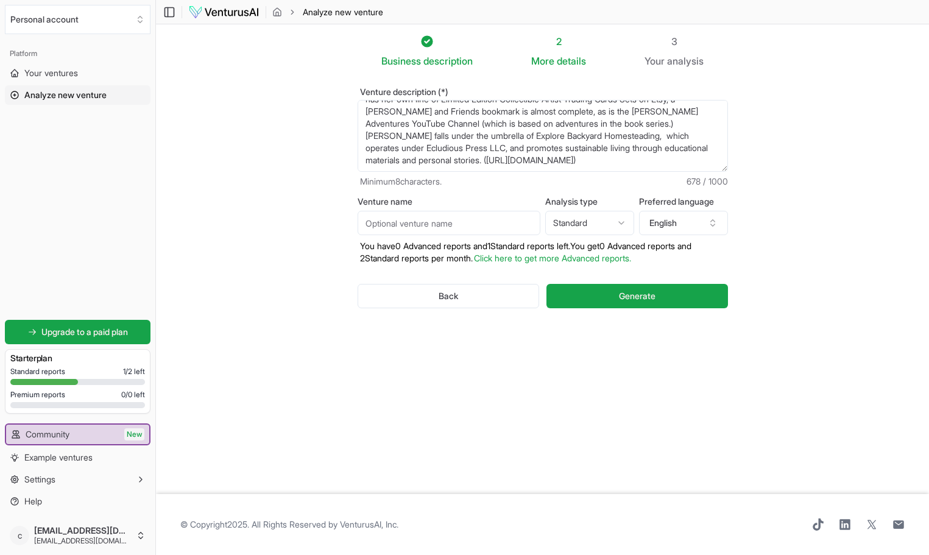
type textarea "Sunny Stella, main character in Sunny Stella serieshttps://www.amazon.com/dp/B0…"
click at [492, 221] on input "Venture name" at bounding box center [449, 223] width 183 height 24
type input "Sunny Stella"
click at [624, 223] on html "Personal account Platform Your ventures Analyze new venture Get started for fre…" at bounding box center [464, 277] width 929 height 555
click at [632, 291] on span "Generate" at bounding box center [637, 296] width 37 height 12
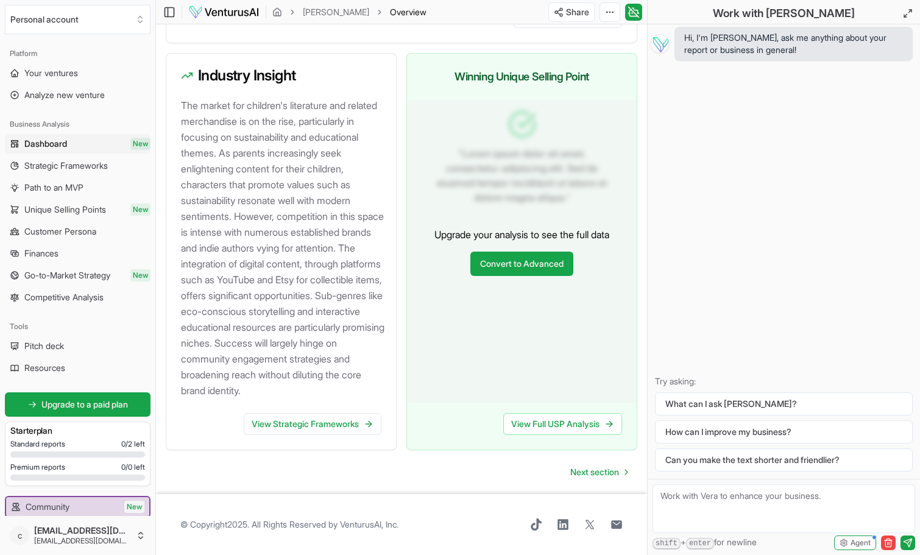
scroll to position [1336, 0]
click at [275, 423] on link "View Strategic Frameworks" at bounding box center [313, 424] width 138 height 22
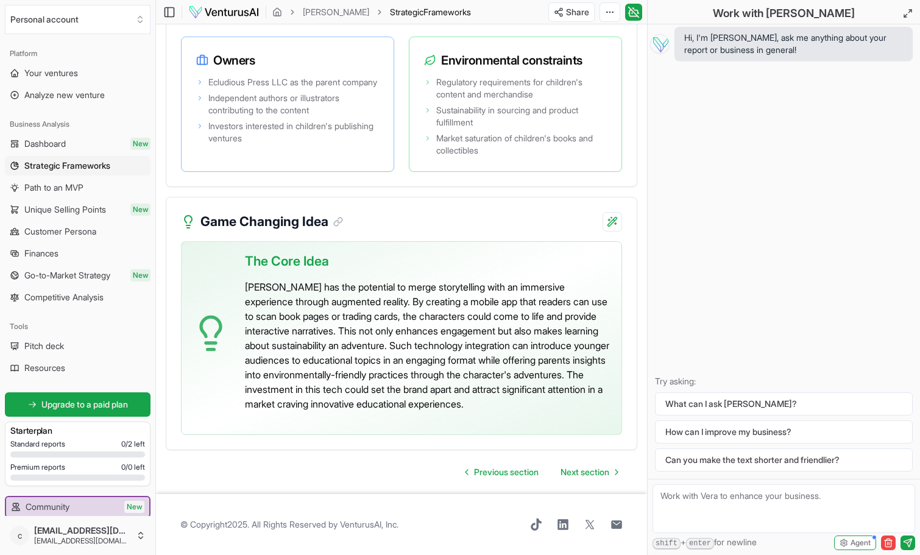
scroll to position [3190, 0]
click at [585, 470] on span "Next section" at bounding box center [584, 472] width 49 height 12
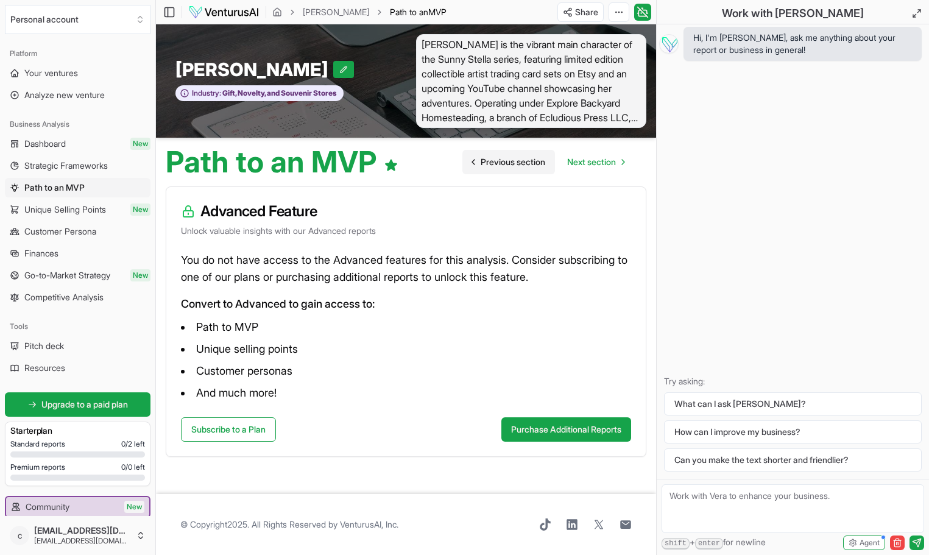
click at [492, 160] on span "Previous section" at bounding box center [513, 162] width 65 height 12
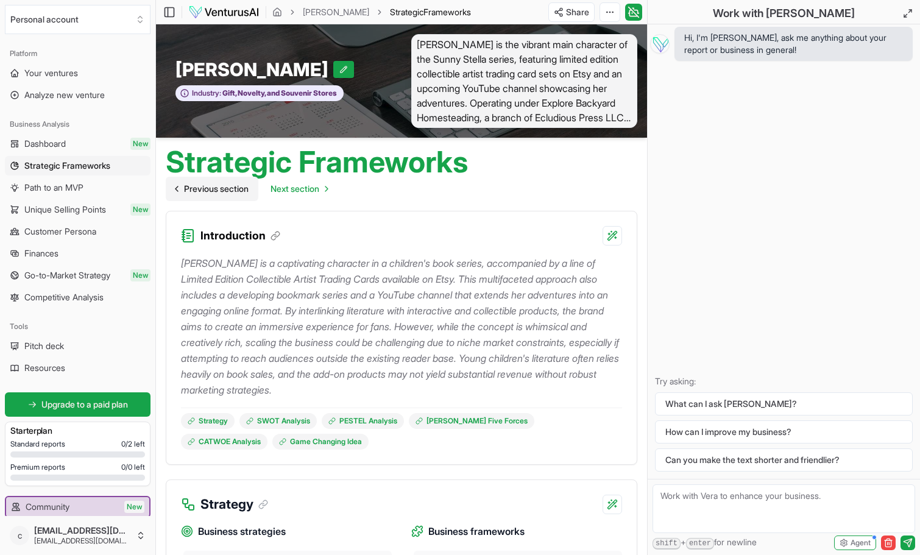
click at [239, 189] on span "Previous section" at bounding box center [216, 189] width 65 height 12
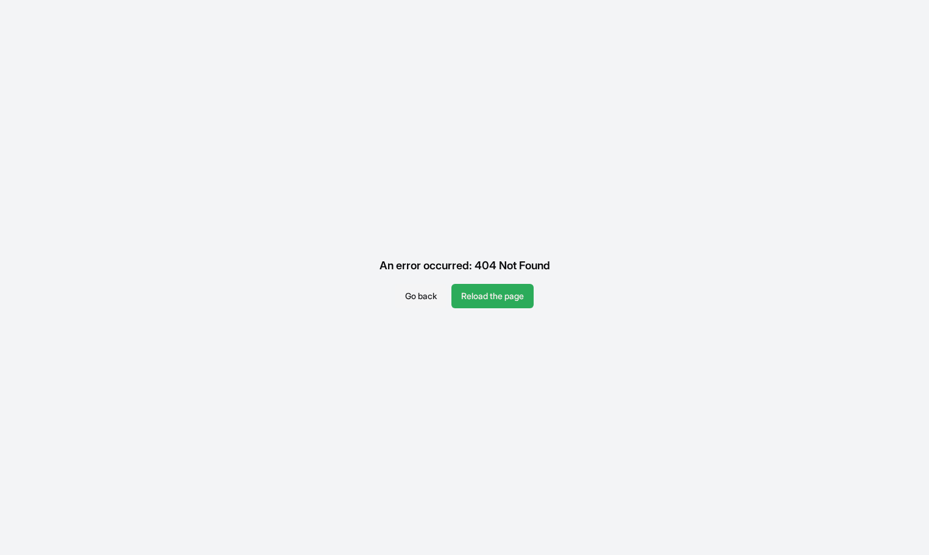
click at [473, 291] on button "Reload the page" at bounding box center [492, 296] width 82 height 24
click at [412, 294] on button "Go back" at bounding box center [420, 296] width 51 height 24
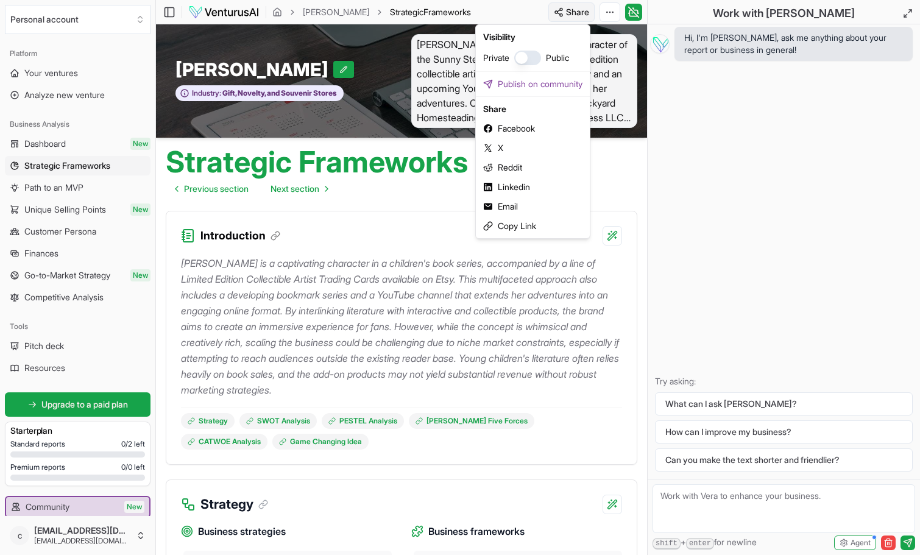
click at [570, 10] on html "Personal account Platform Your ventures Analyze new venture Business Analysis D…" at bounding box center [460, 277] width 920 height 555
click at [518, 54] on button "button" at bounding box center [527, 58] width 27 height 15
click at [522, 54] on button "button" at bounding box center [527, 58] width 27 height 15
click at [504, 202] on div "Email" at bounding box center [532, 206] width 109 height 19
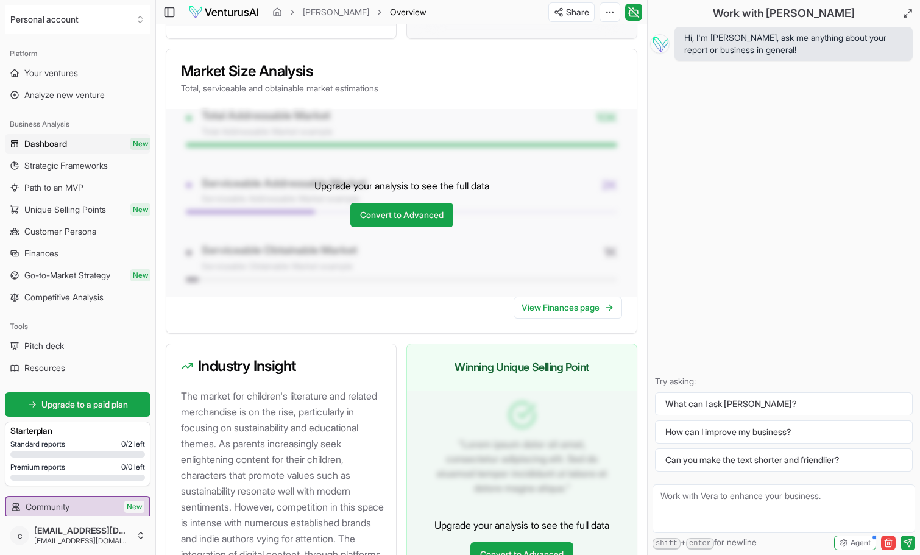
scroll to position [849, 0]
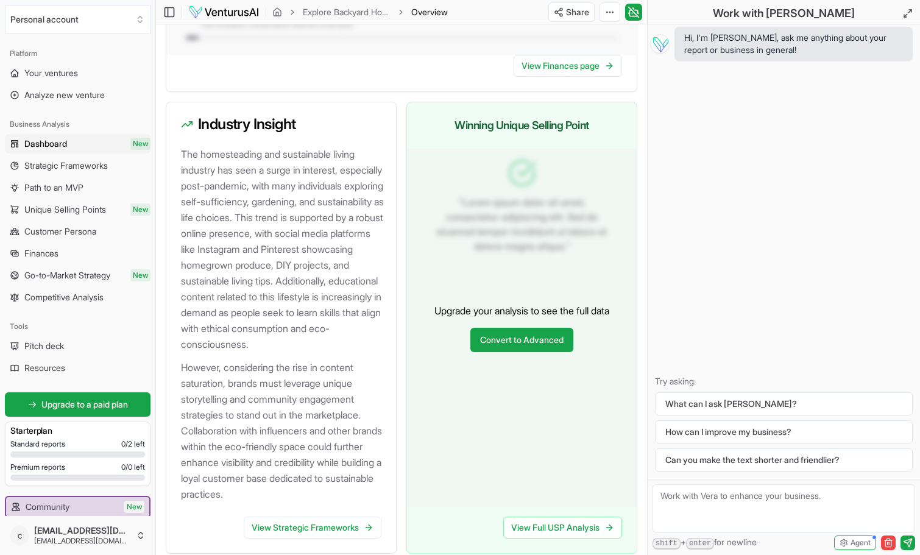
scroll to position [1429, 0]
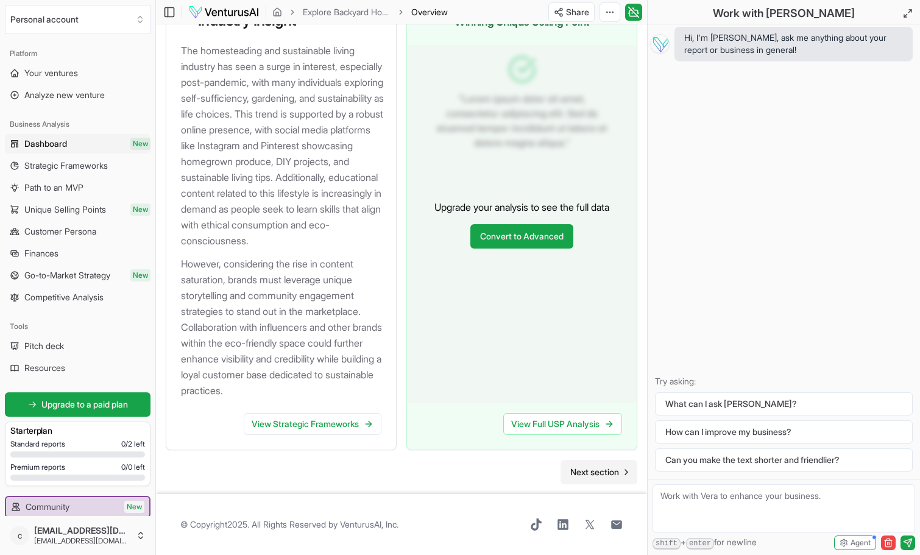
click at [577, 470] on span "Next section" at bounding box center [594, 472] width 49 height 12
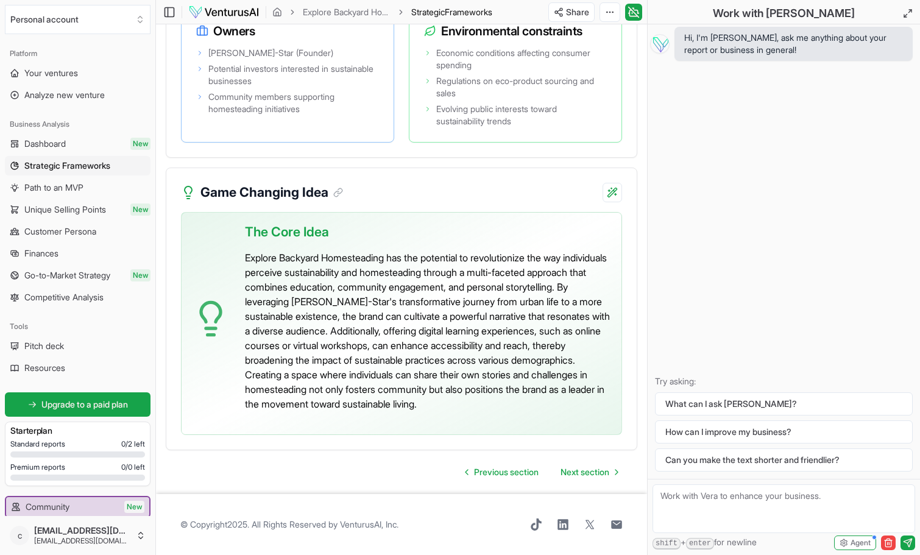
scroll to position [3357, 0]
